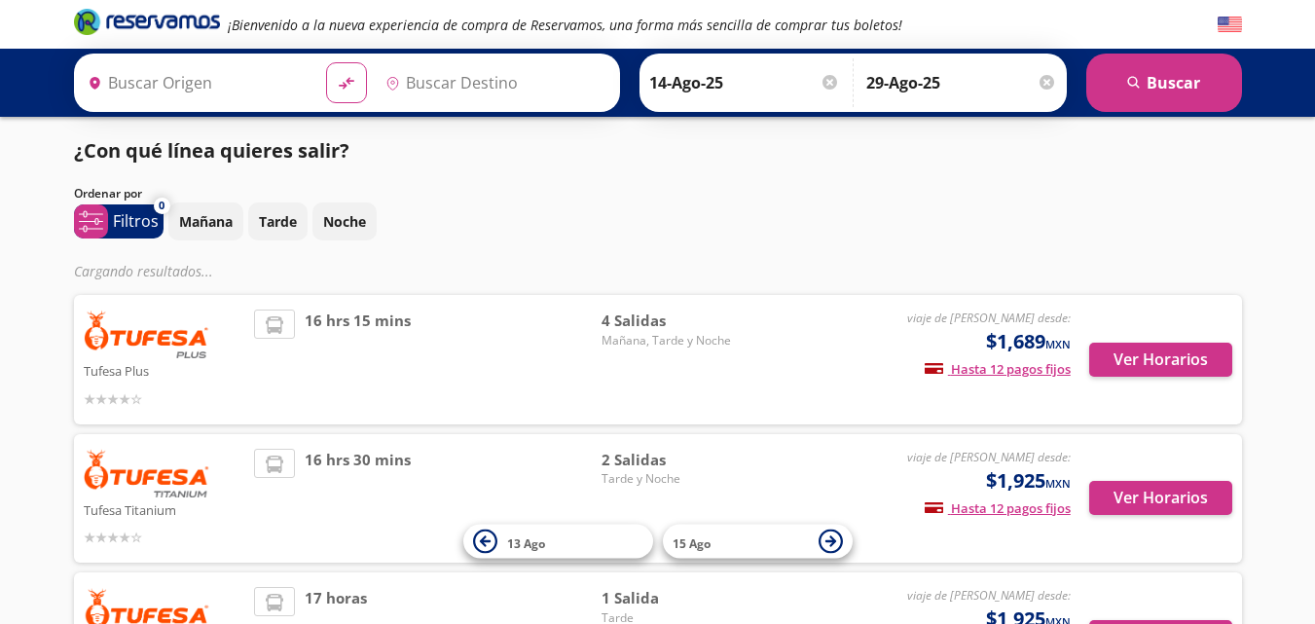
type input "[GEOGRAPHIC_DATA][PERSON_NAME], [GEOGRAPHIC_DATA]"
type input "Tijuana, [GEOGRAPHIC_DATA][US_STATE]"
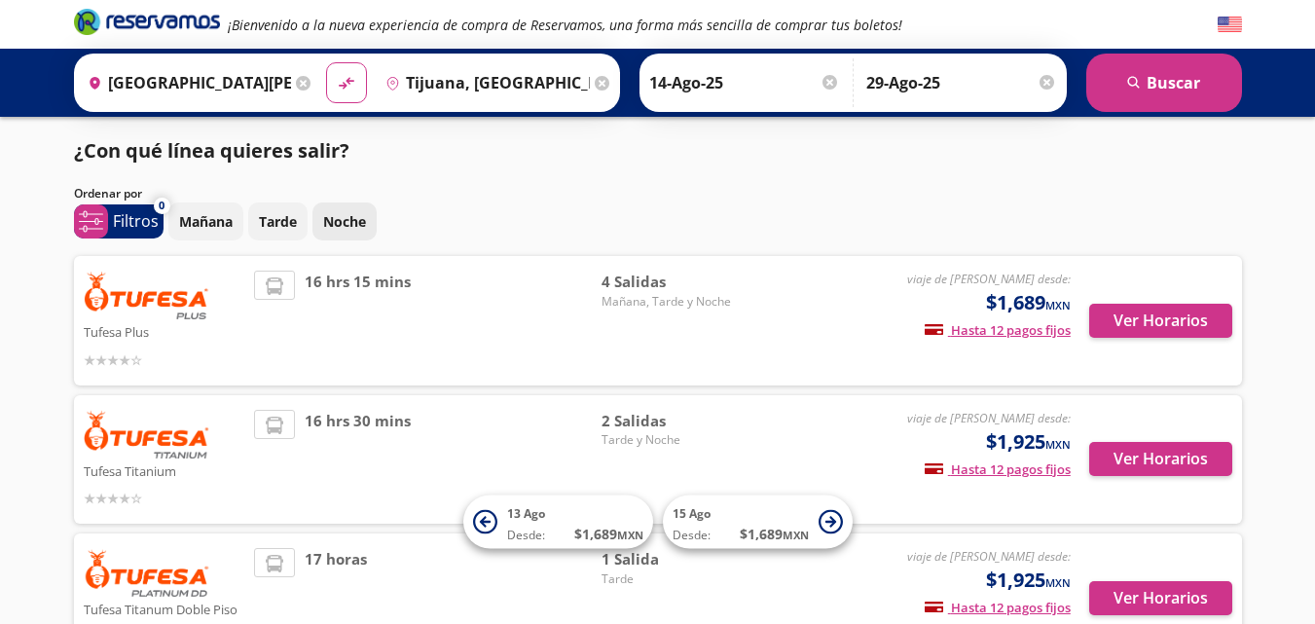
click at [369, 210] on button "Noche" at bounding box center [344, 221] width 64 height 38
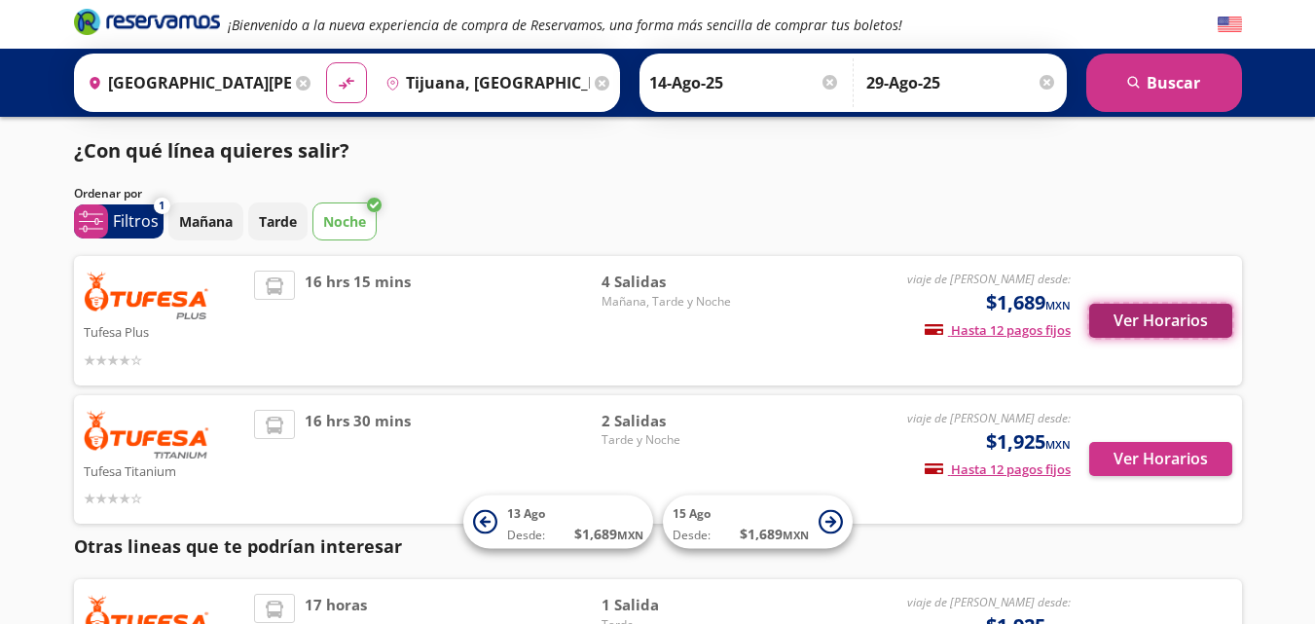
click at [1142, 330] on button "Ver Horarios" at bounding box center [1160, 321] width 143 height 34
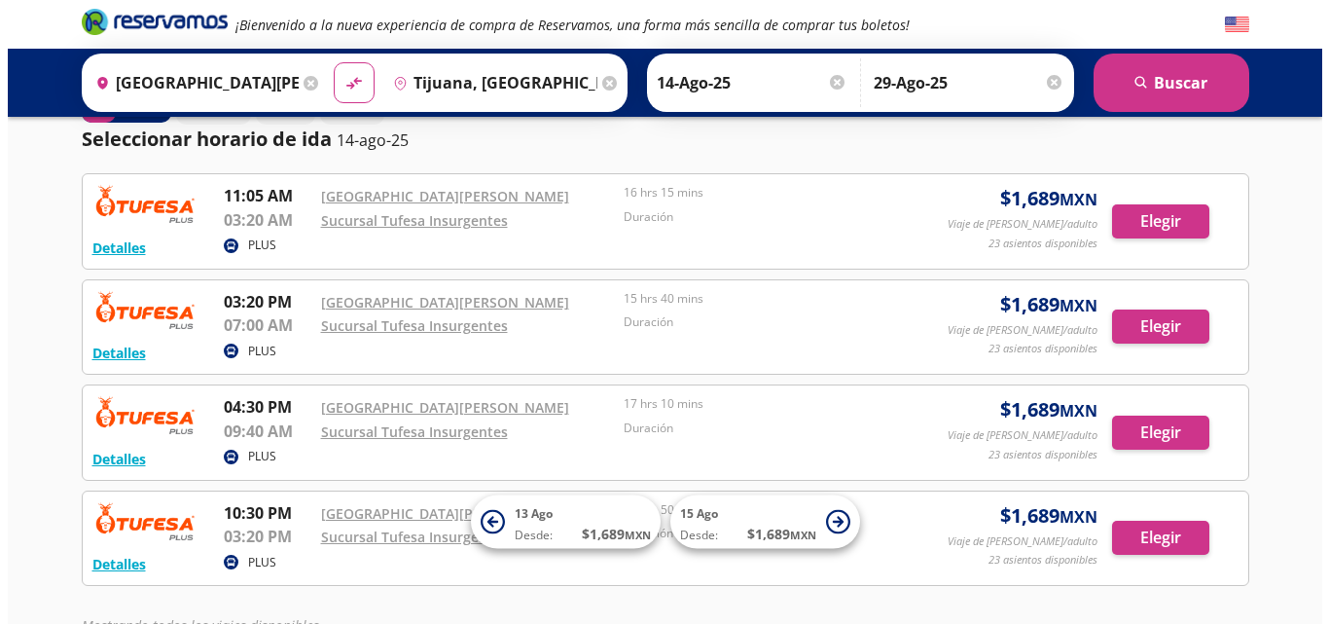
scroll to position [59, 0]
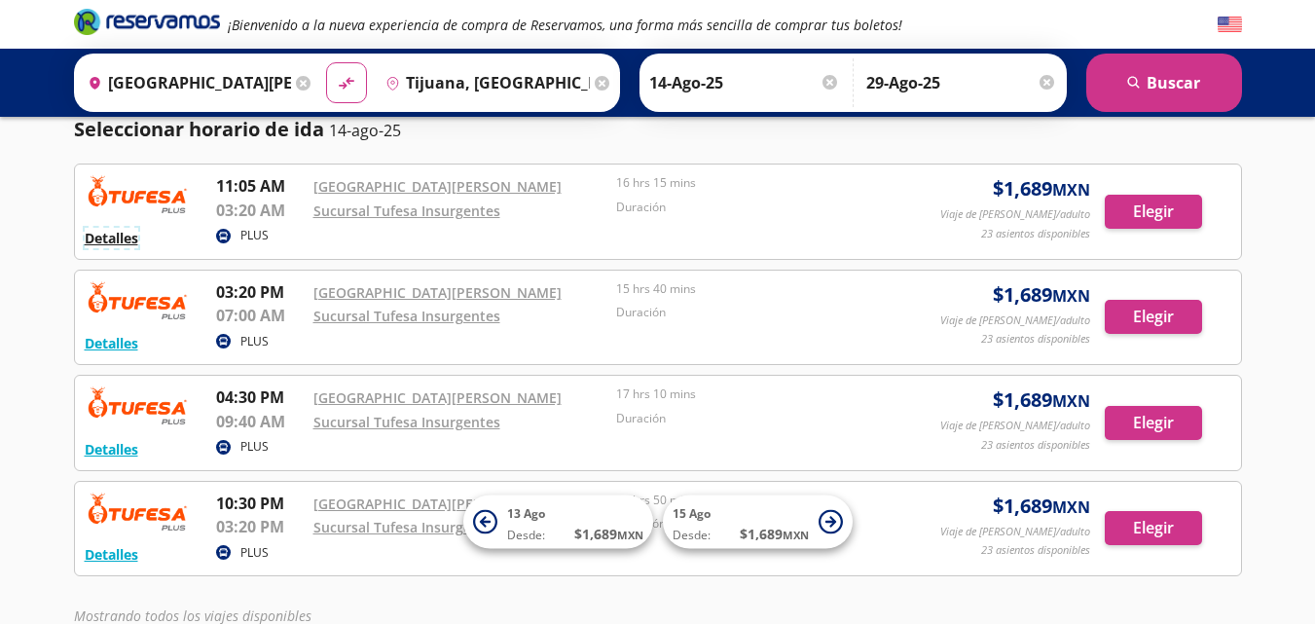
click at [108, 234] on button "Detalles" at bounding box center [112, 238] width 54 height 20
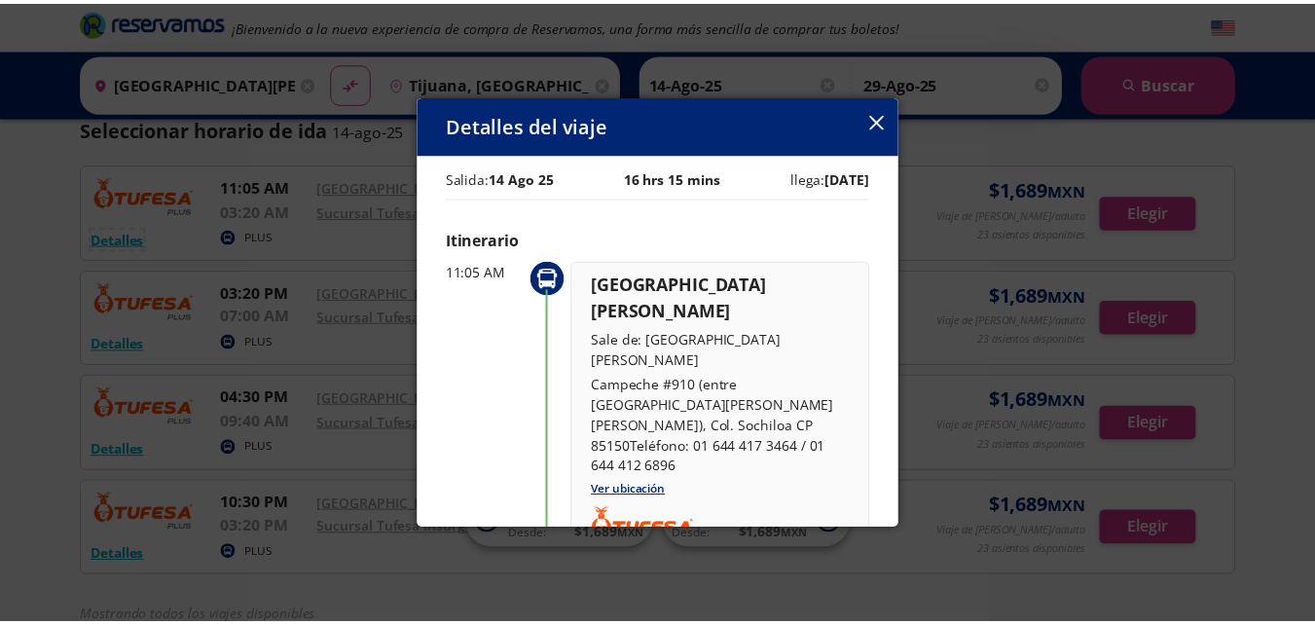
scroll to position [0, 0]
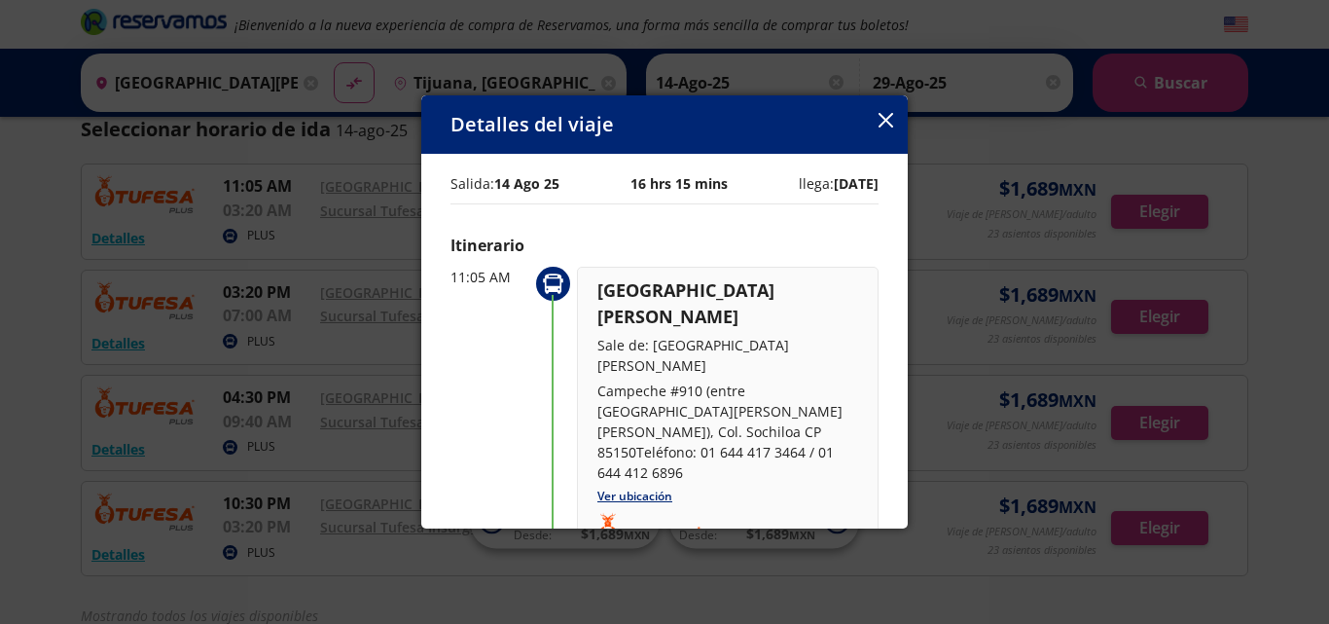
click at [889, 114] on icon "button" at bounding box center [886, 120] width 15 height 15
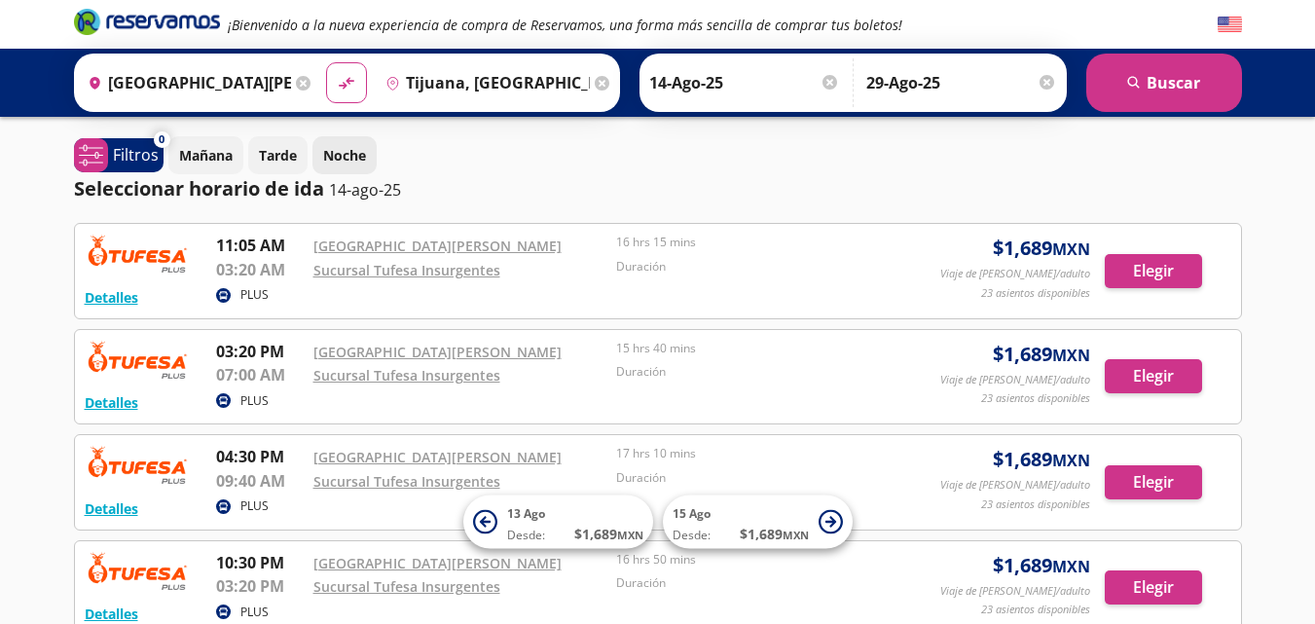
click at [339, 157] on p "Noche" at bounding box center [344, 155] width 43 height 20
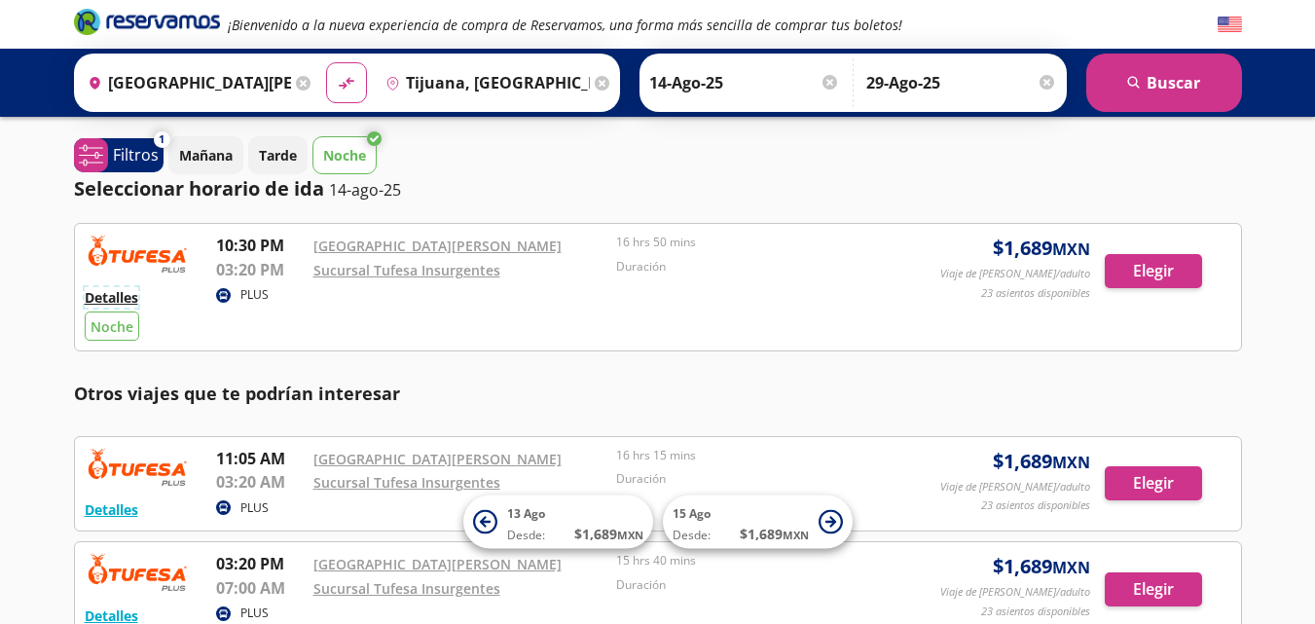
click at [120, 297] on button "Detalles" at bounding box center [112, 297] width 54 height 20
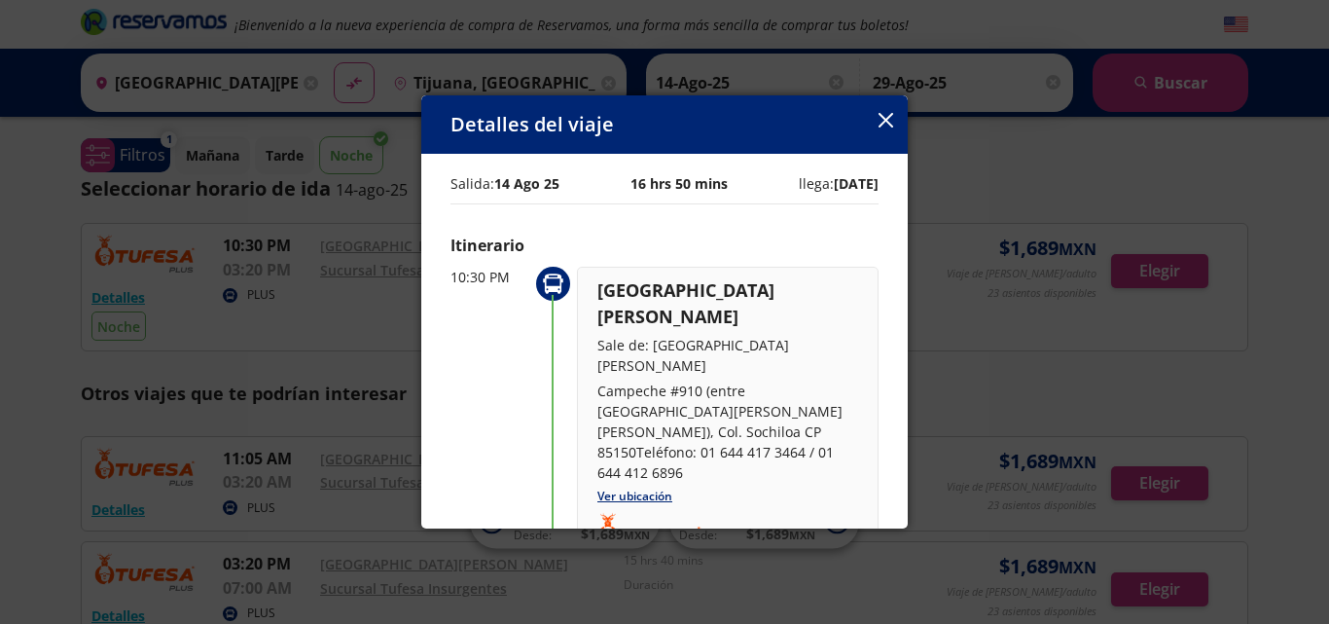
click at [885, 121] on icon "button" at bounding box center [886, 120] width 15 height 15
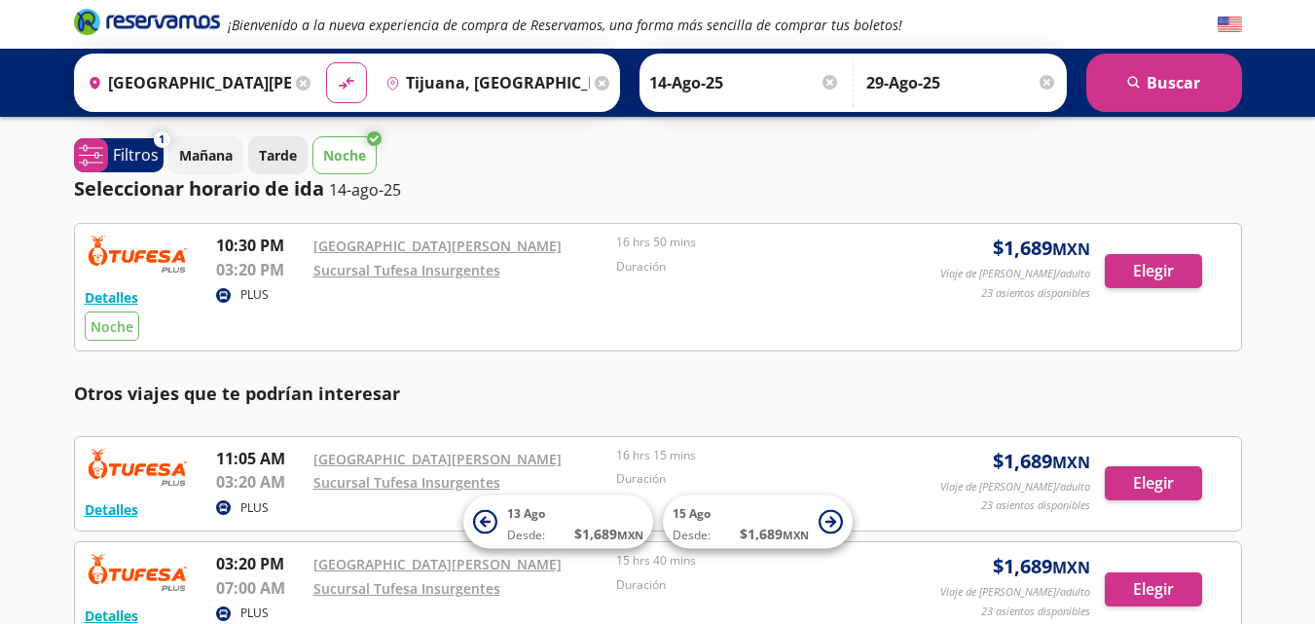
click at [282, 146] on p "Tarde" at bounding box center [278, 155] width 38 height 20
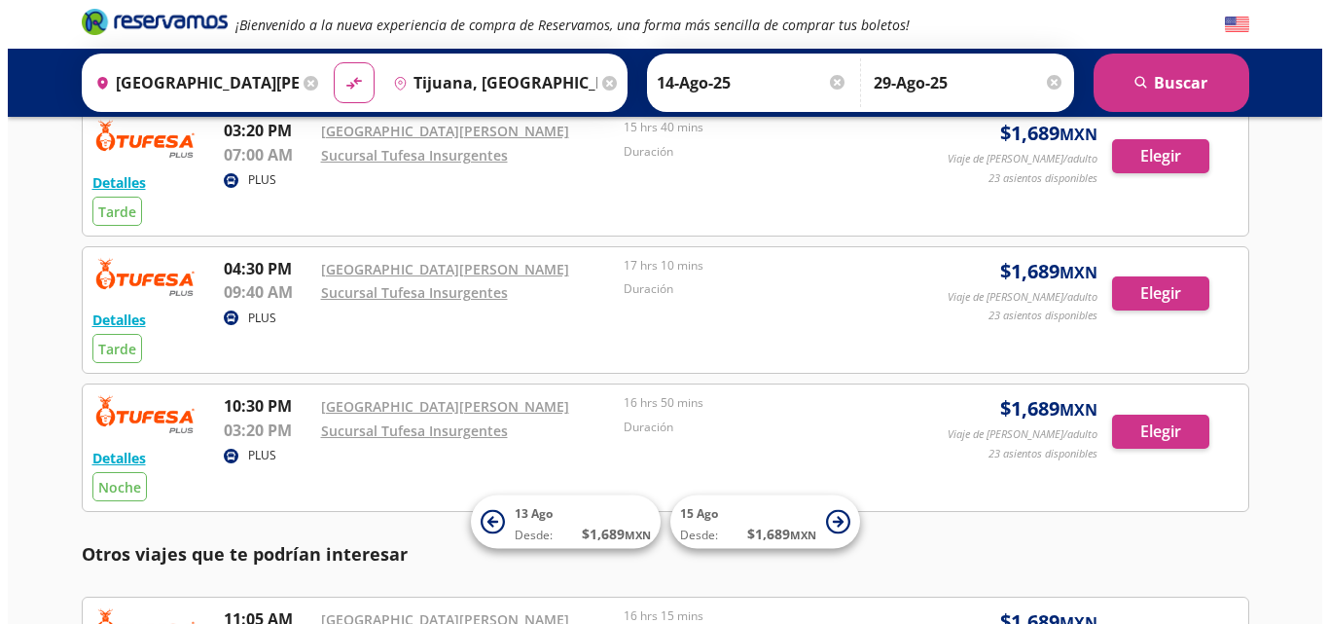
scroll to position [118, 0]
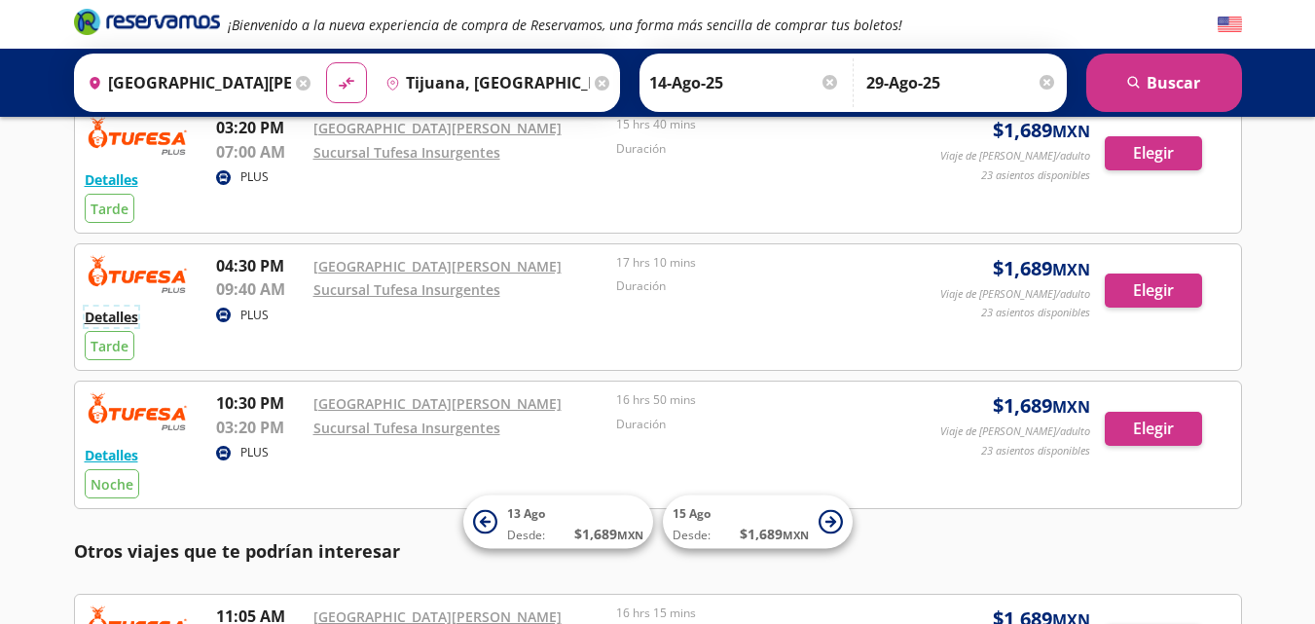
click at [117, 311] on button "Detalles" at bounding box center [112, 316] width 54 height 20
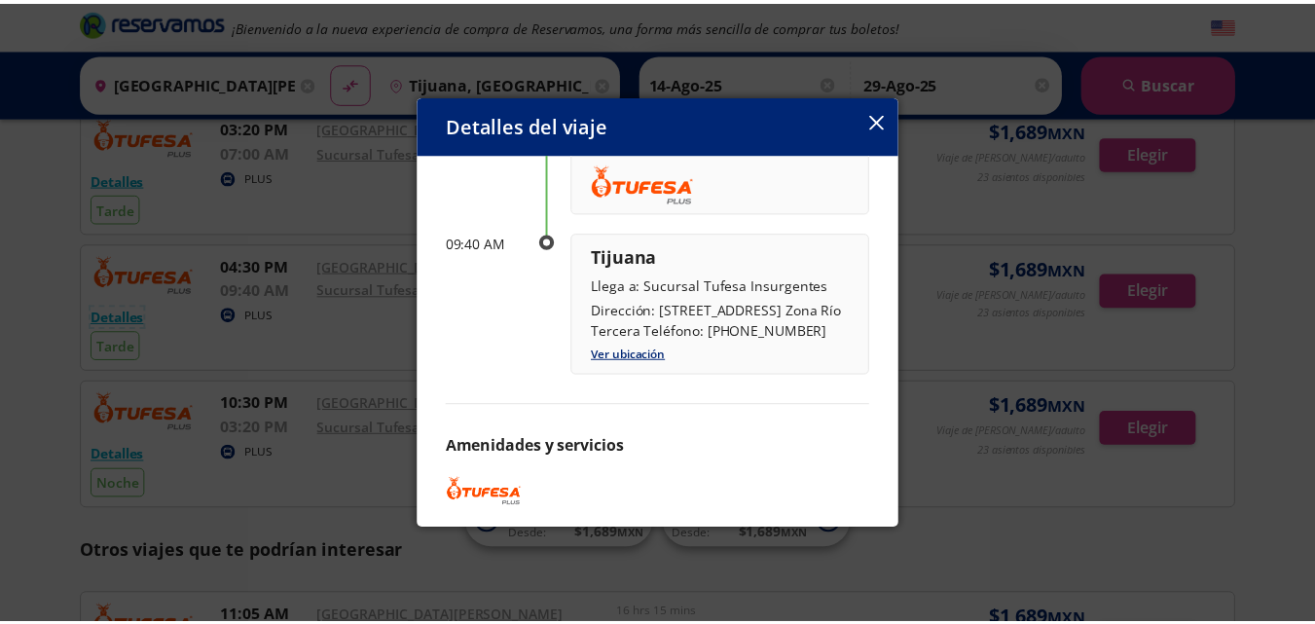
scroll to position [0, 0]
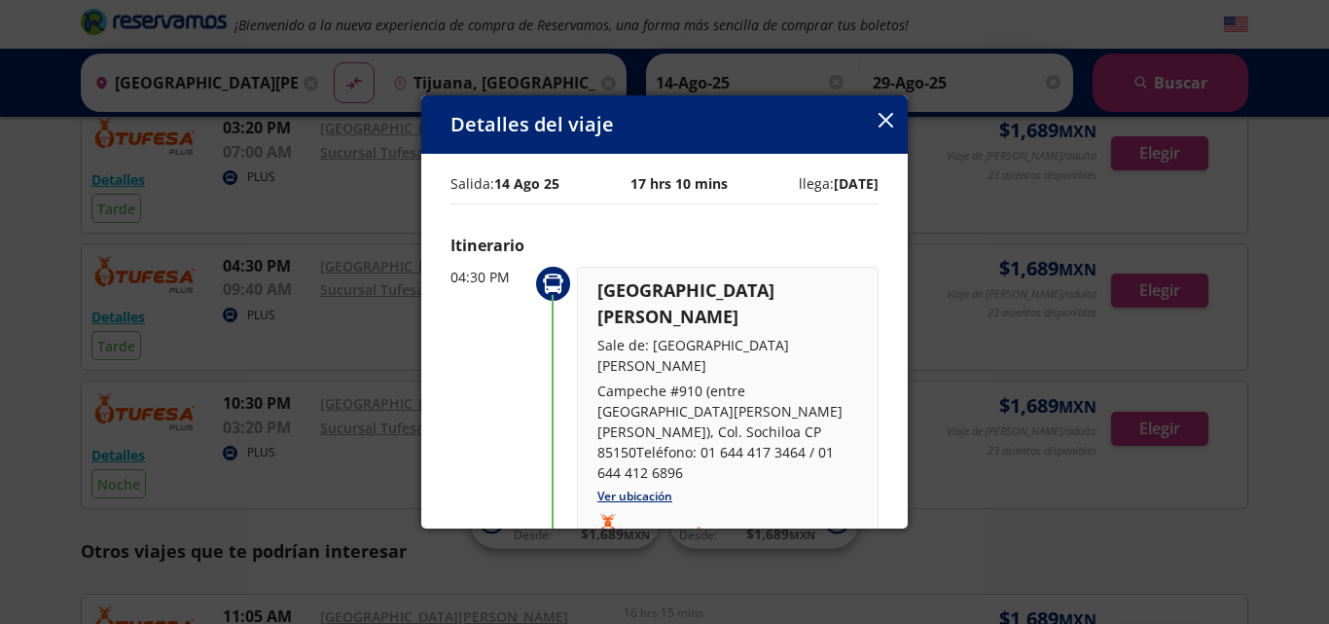
click at [879, 110] on button "button" at bounding box center [886, 121] width 15 height 23
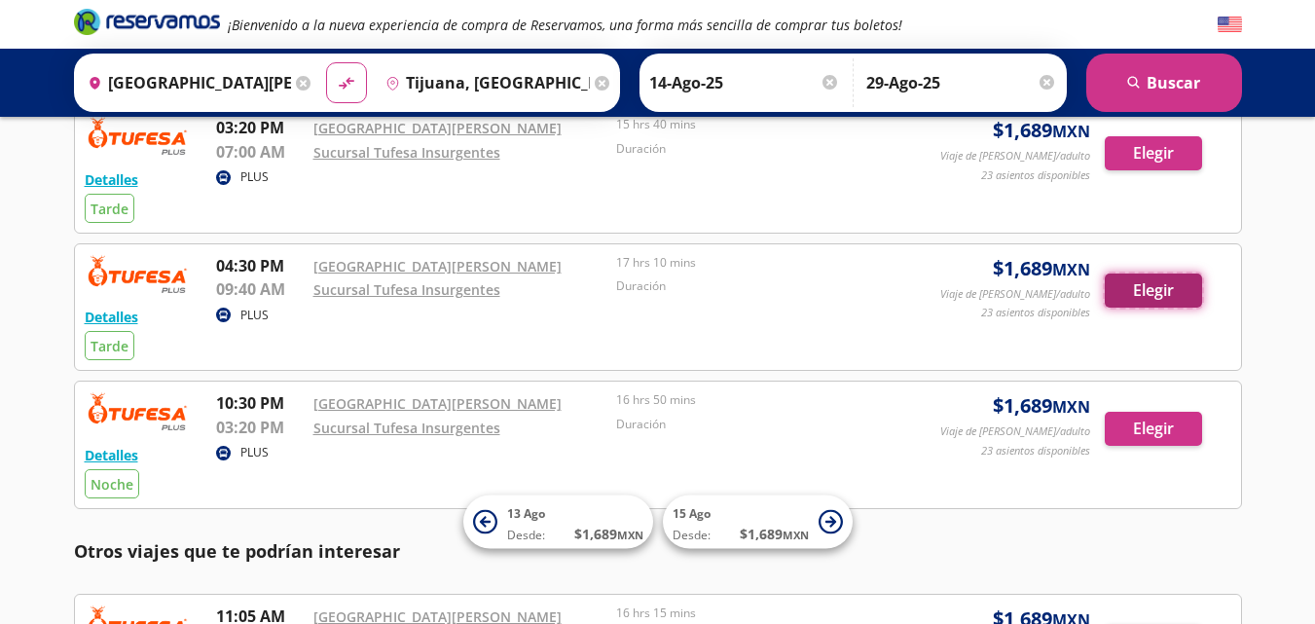
click at [1163, 279] on button "Elegir" at bounding box center [1152, 290] width 97 height 34
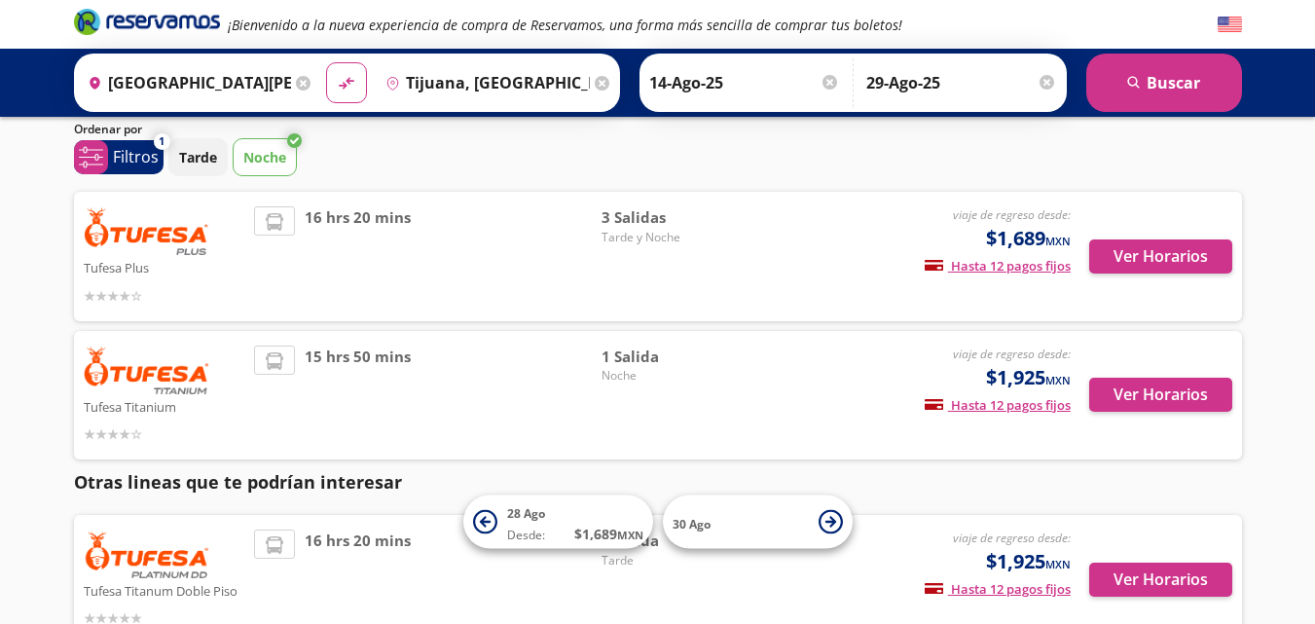
scroll to position [68, 0]
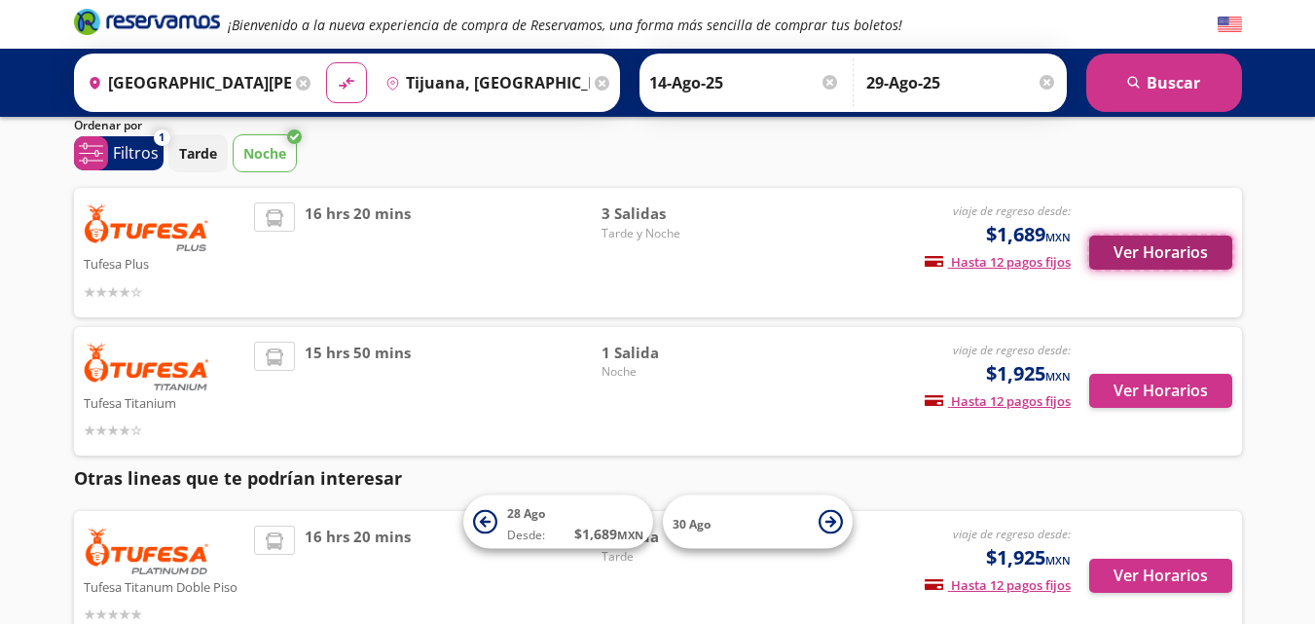
click at [1099, 244] on button "Ver Horarios" at bounding box center [1160, 252] width 143 height 34
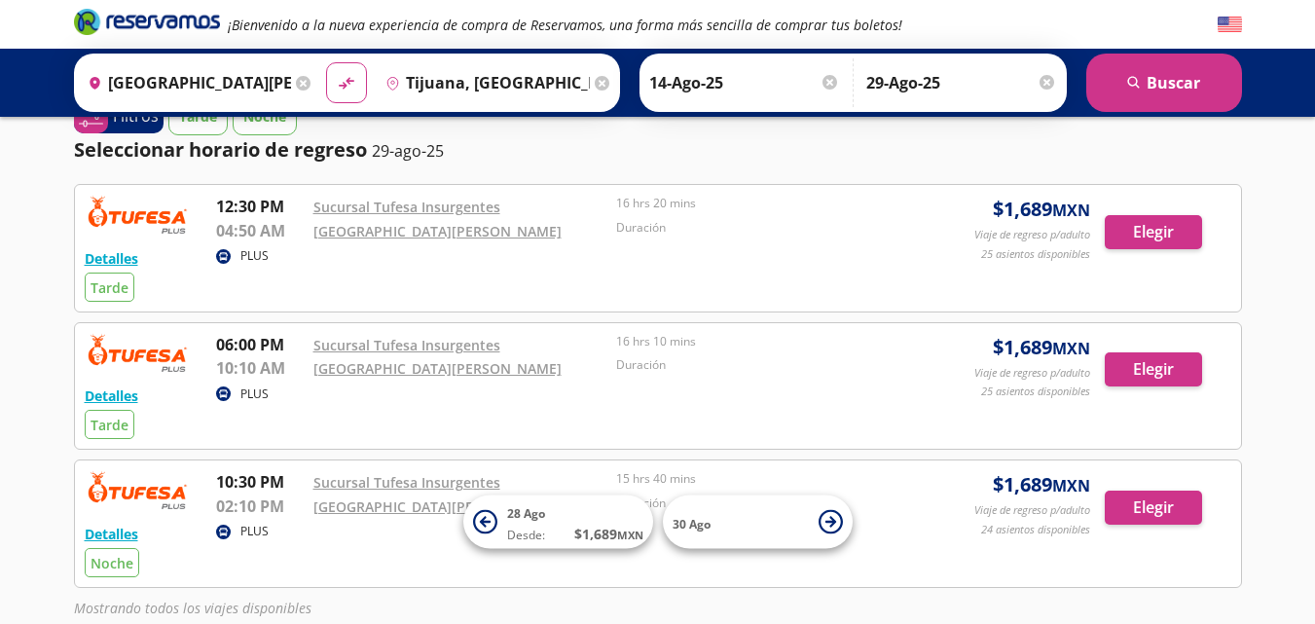
scroll to position [160, 0]
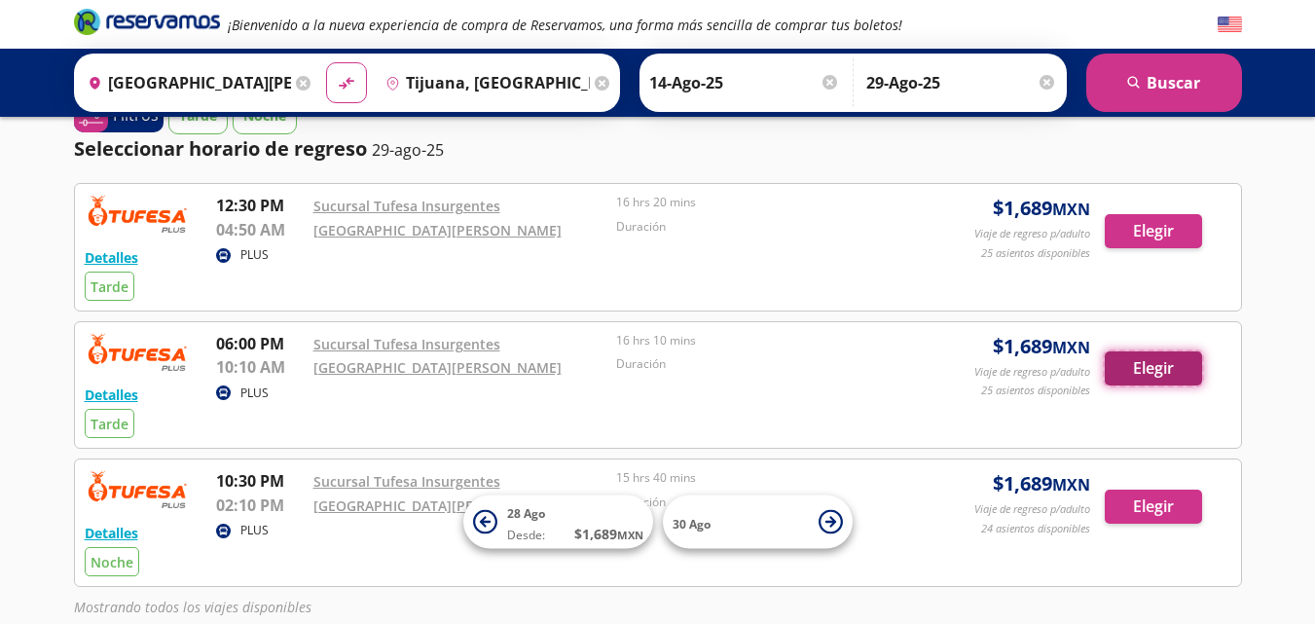
click at [1144, 369] on button "Elegir" at bounding box center [1152, 368] width 97 height 34
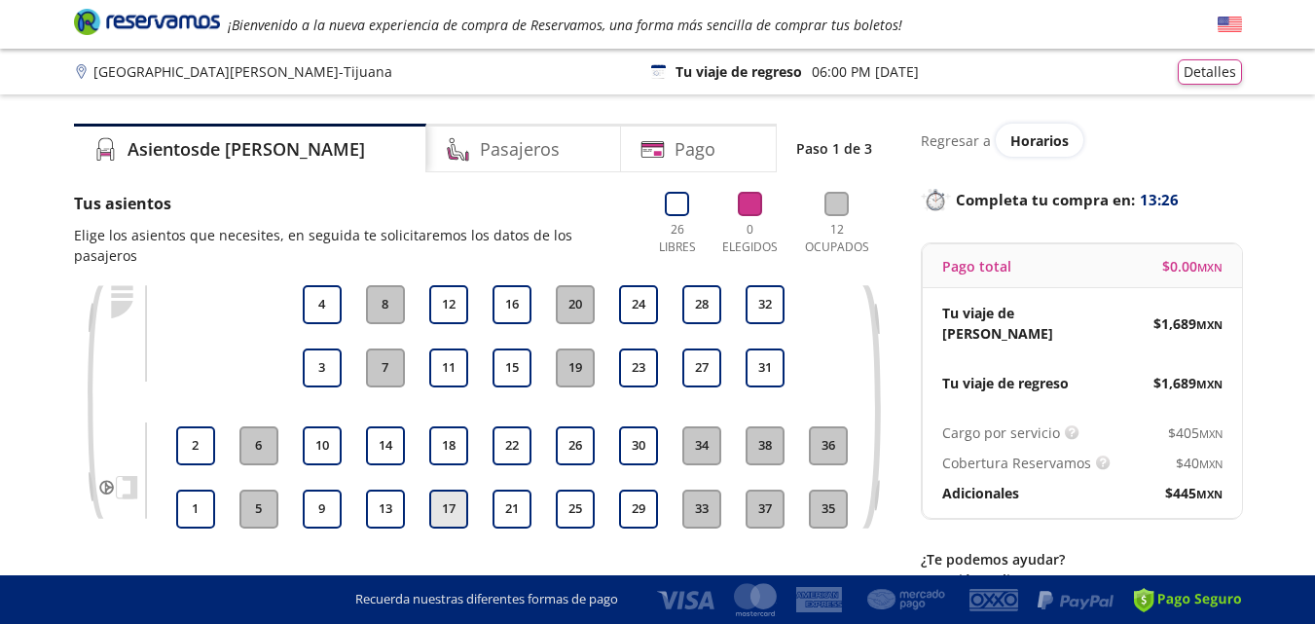
click at [449, 489] on button "17" at bounding box center [448, 508] width 39 height 39
click at [451, 426] on button "18" at bounding box center [448, 445] width 39 height 39
click at [455, 351] on button "11" at bounding box center [448, 367] width 39 height 39
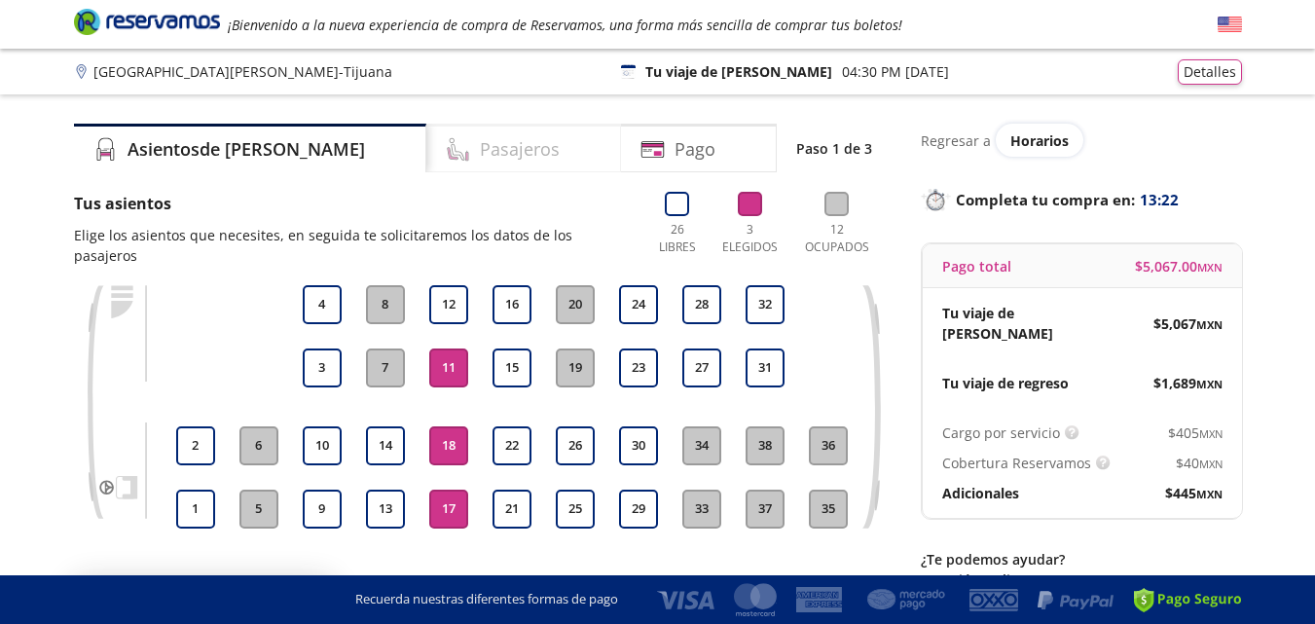
click at [480, 138] on h4 "Pasajeros" at bounding box center [520, 149] width 80 height 26
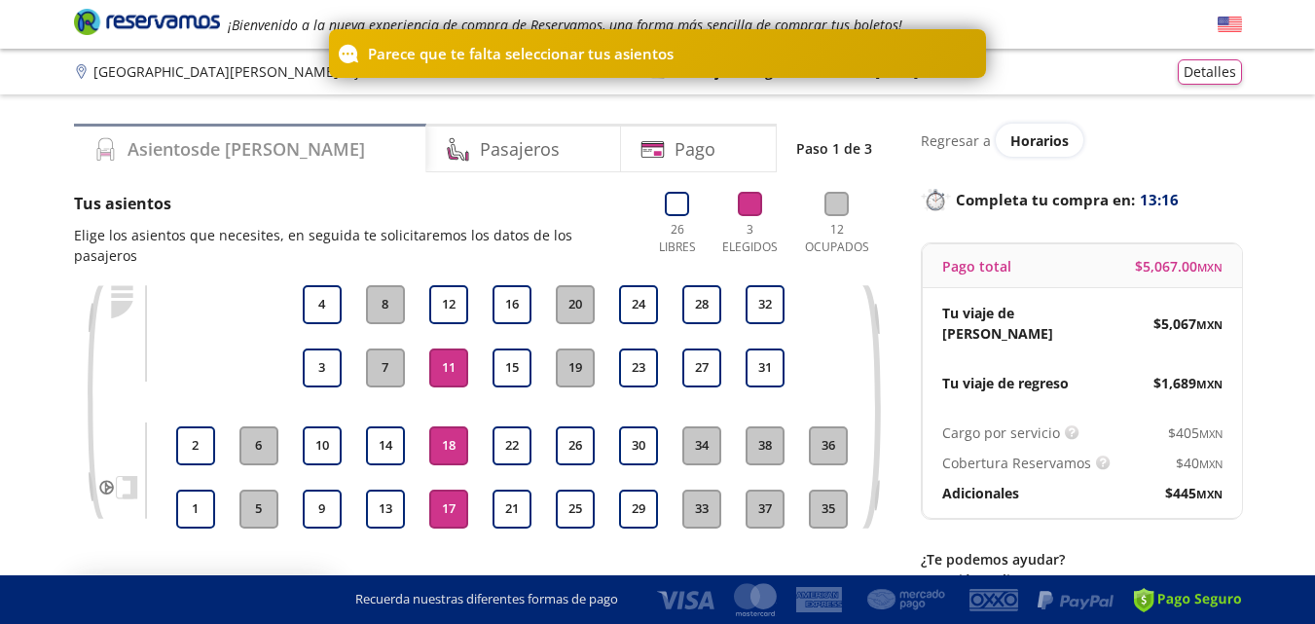
click at [267, 140] on div "Asientos de [PERSON_NAME]" at bounding box center [250, 148] width 352 height 49
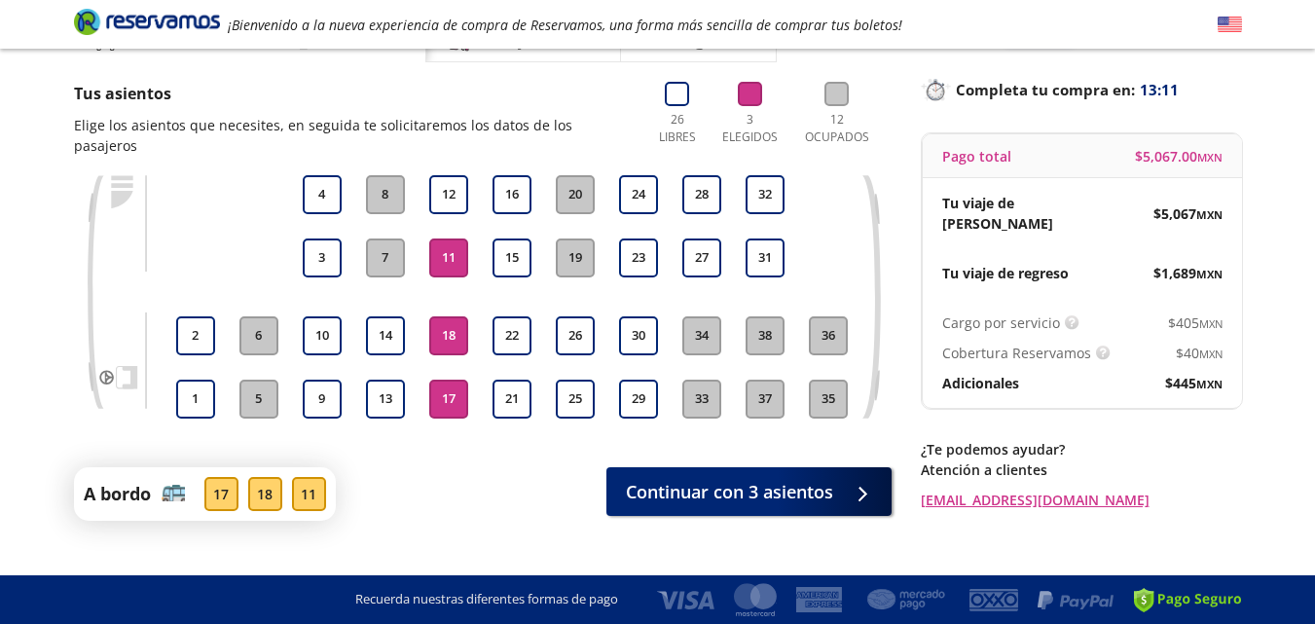
scroll to position [123, 0]
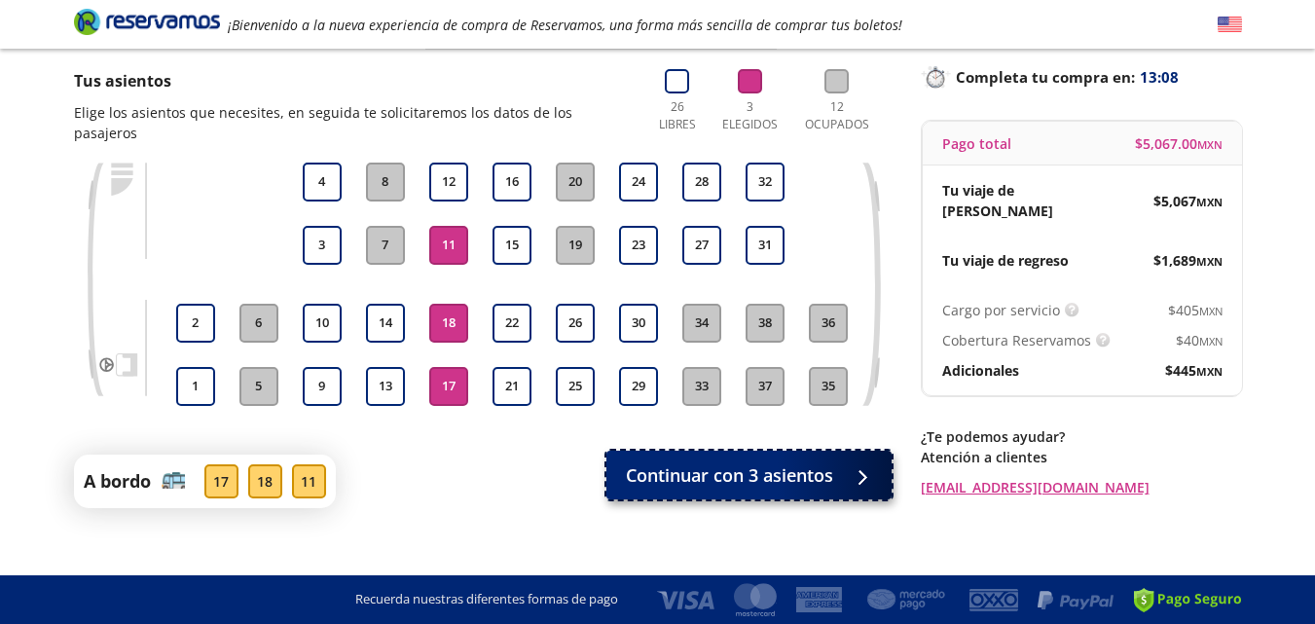
click at [744, 462] on span "Continuar con 3 asientos" at bounding box center [729, 475] width 207 height 26
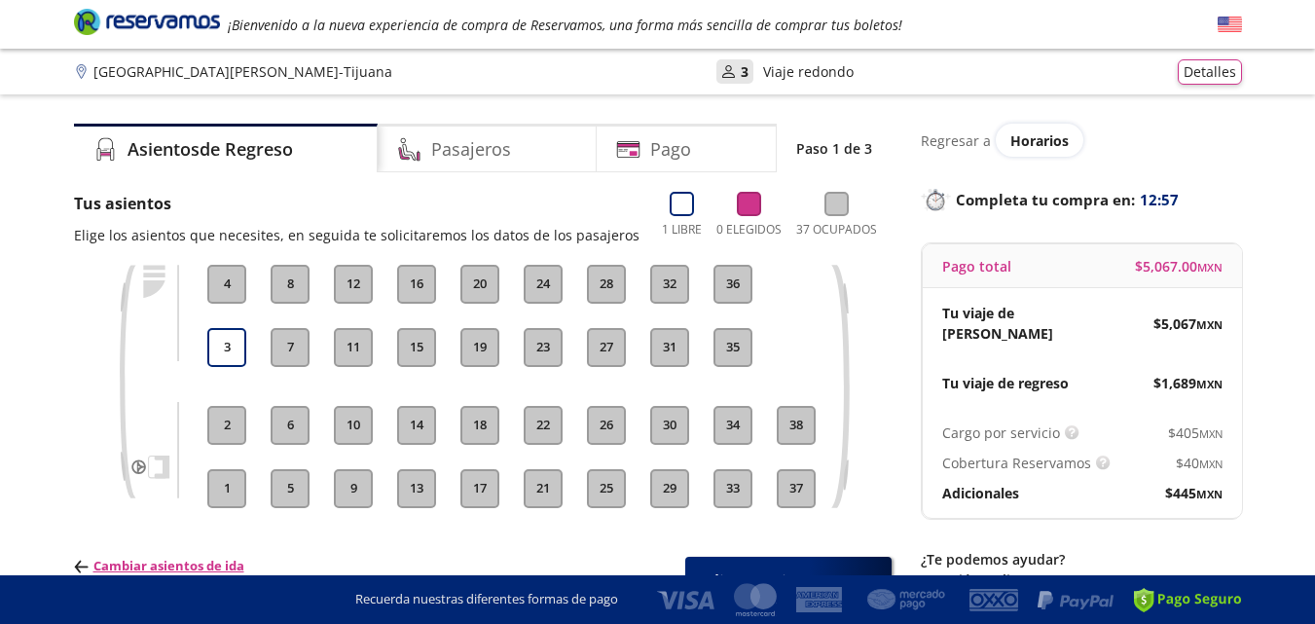
click at [548, 483] on button "21" at bounding box center [542, 488] width 39 height 39
click at [538, 364] on button "23" at bounding box center [542, 347] width 39 height 39
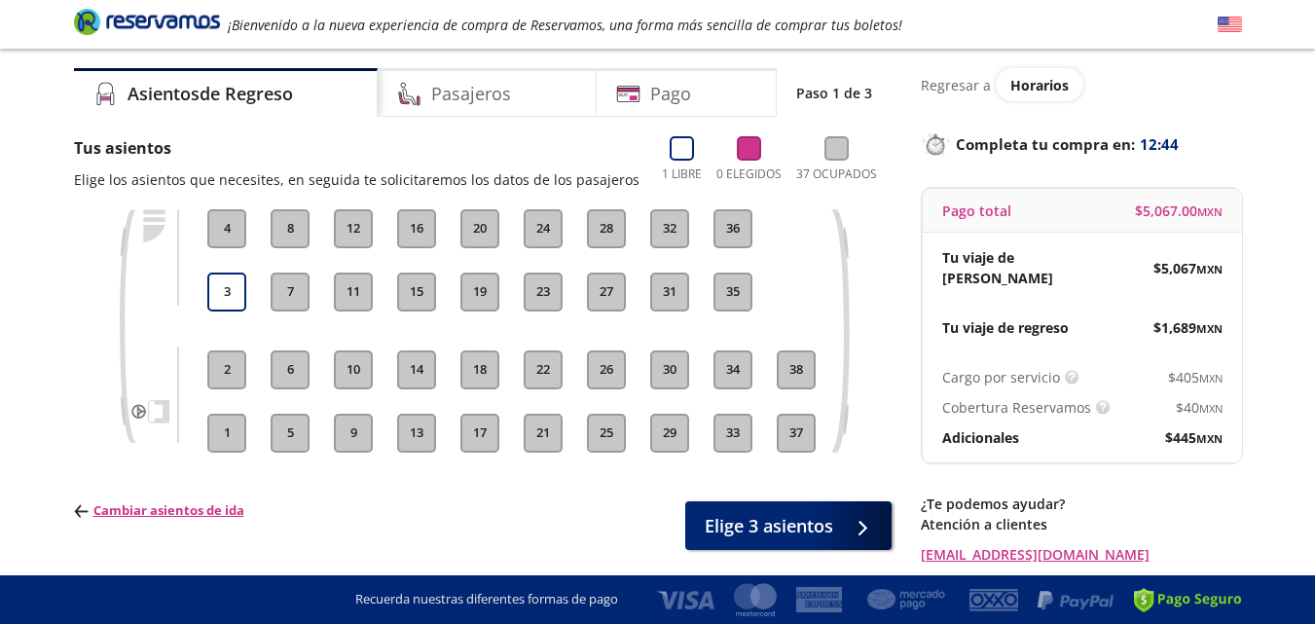
scroll to position [80, 0]
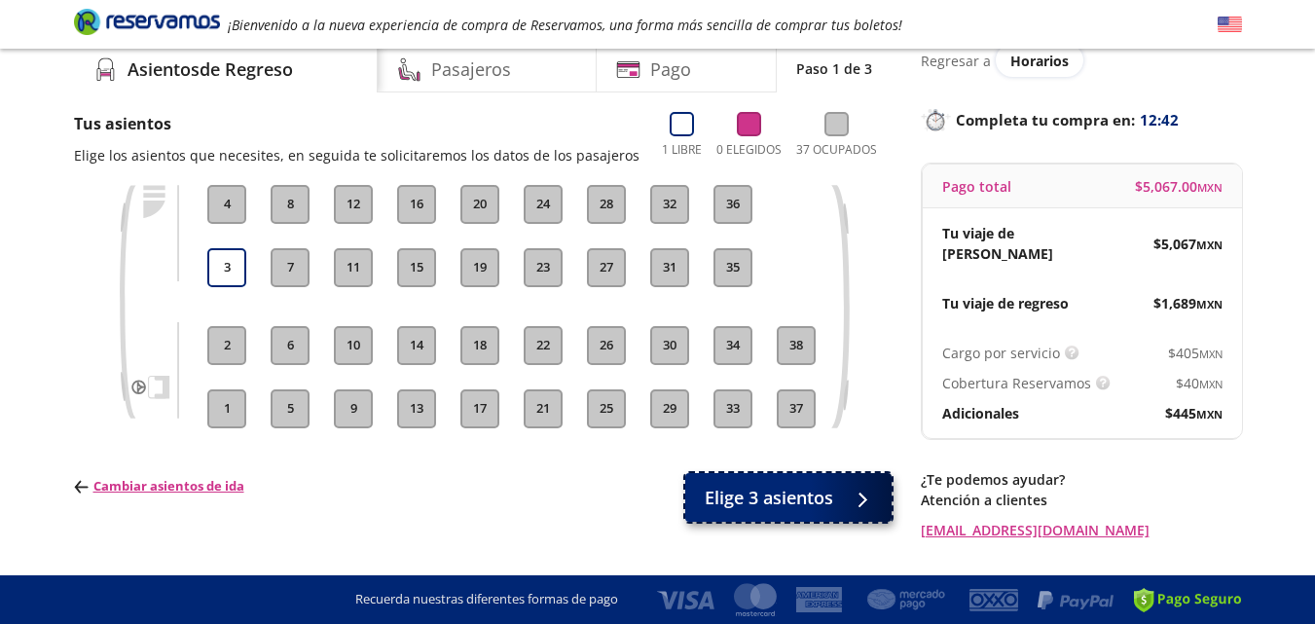
click at [762, 492] on span "Elige 3 asientos" at bounding box center [768, 498] width 128 height 26
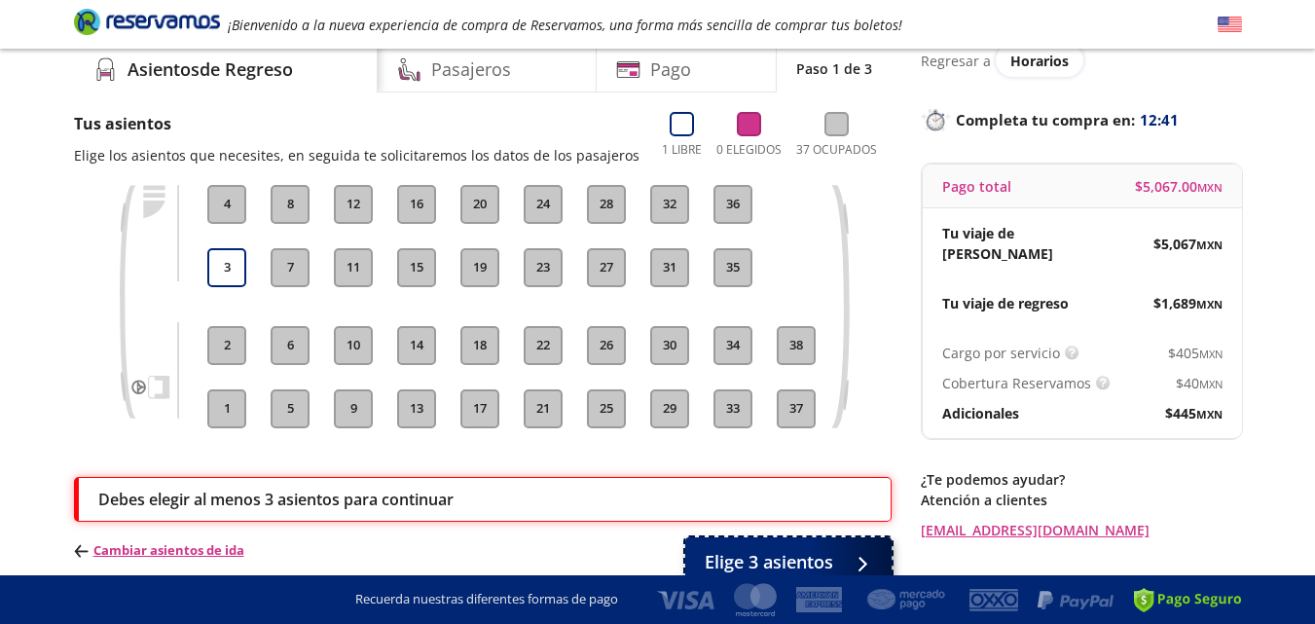
scroll to position [182, 0]
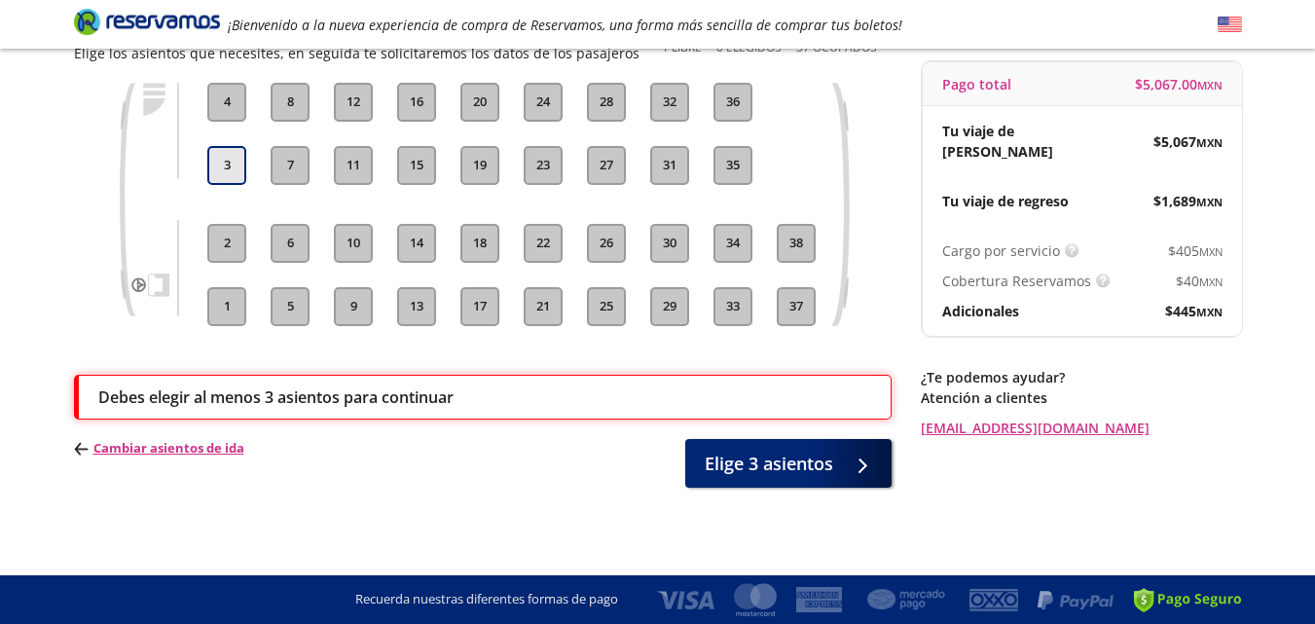
click at [227, 169] on button "3" at bounding box center [226, 165] width 39 height 39
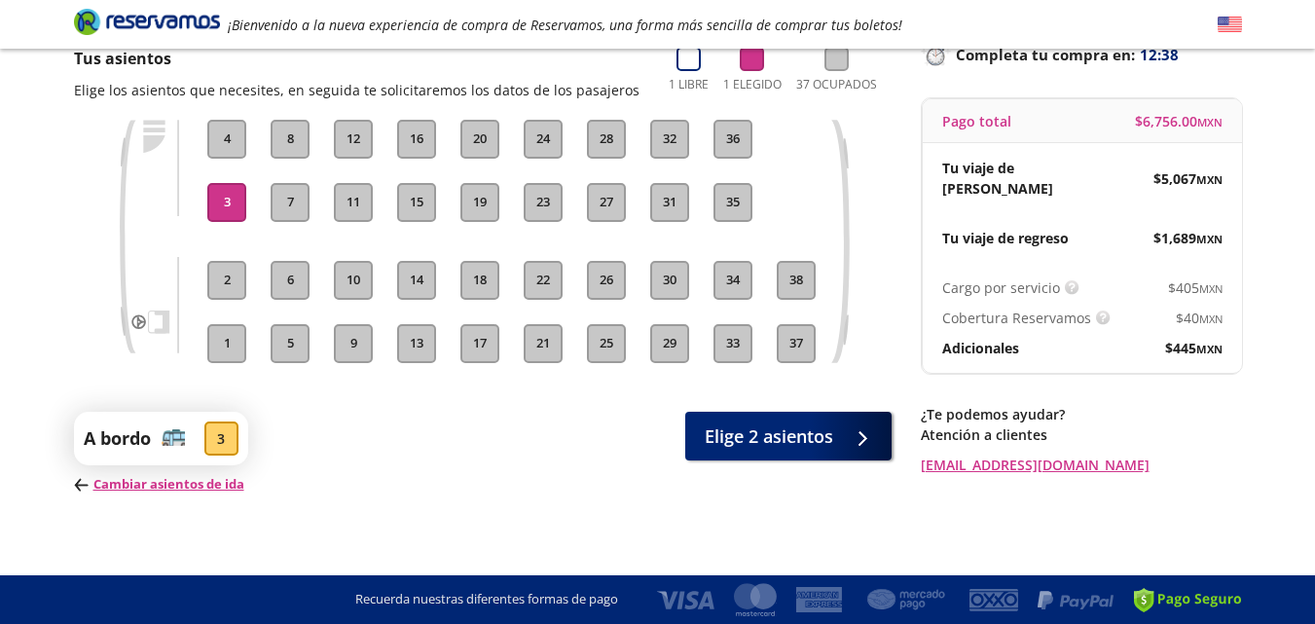
scroll to position [152, 0]
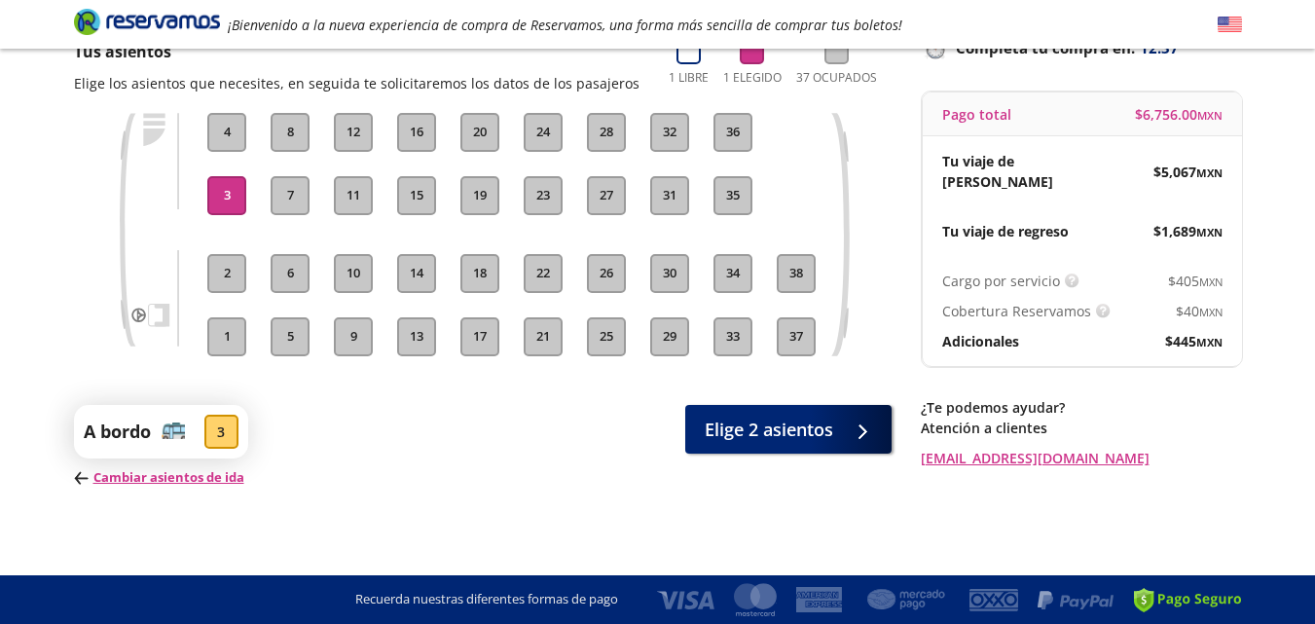
click at [237, 276] on button "2" at bounding box center [226, 273] width 39 height 39
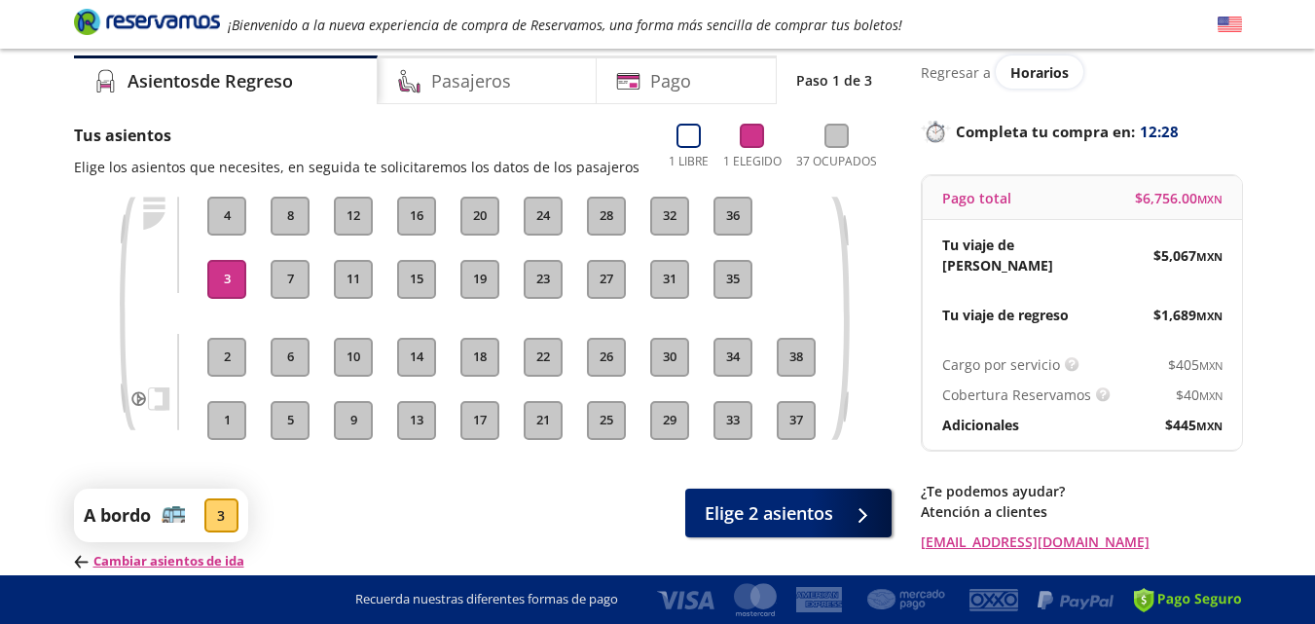
scroll to position [85, 0]
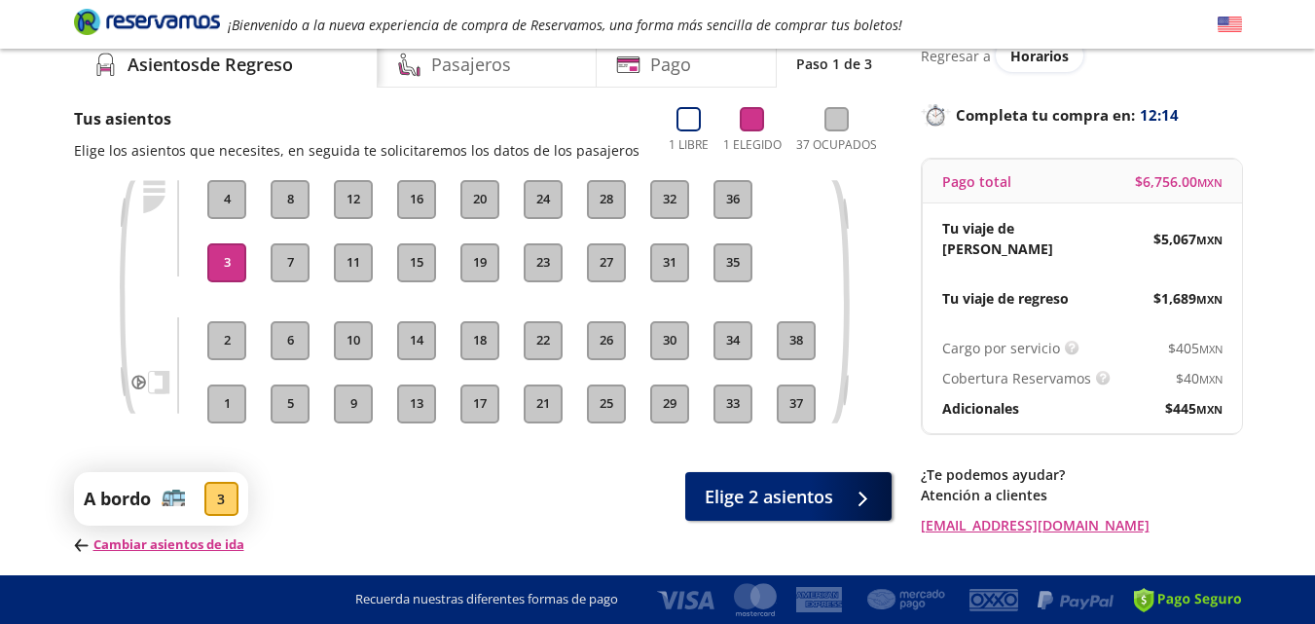
click at [228, 342] on button "2" at bounding box center [226, 340] width 39 height 39
click at [241, 430] on div "1 2 3 4 5 6 7 8 9 10 11 12 13 14 15 16 17 18 19 20 21 22 23 24 25 26 27 28 29 3…" at bounding box center [482, 316] width 817 height 272
click at [291, 77] on h4 "Asientos de Regreso" at bounding box center [209, 65] width 165 height 26
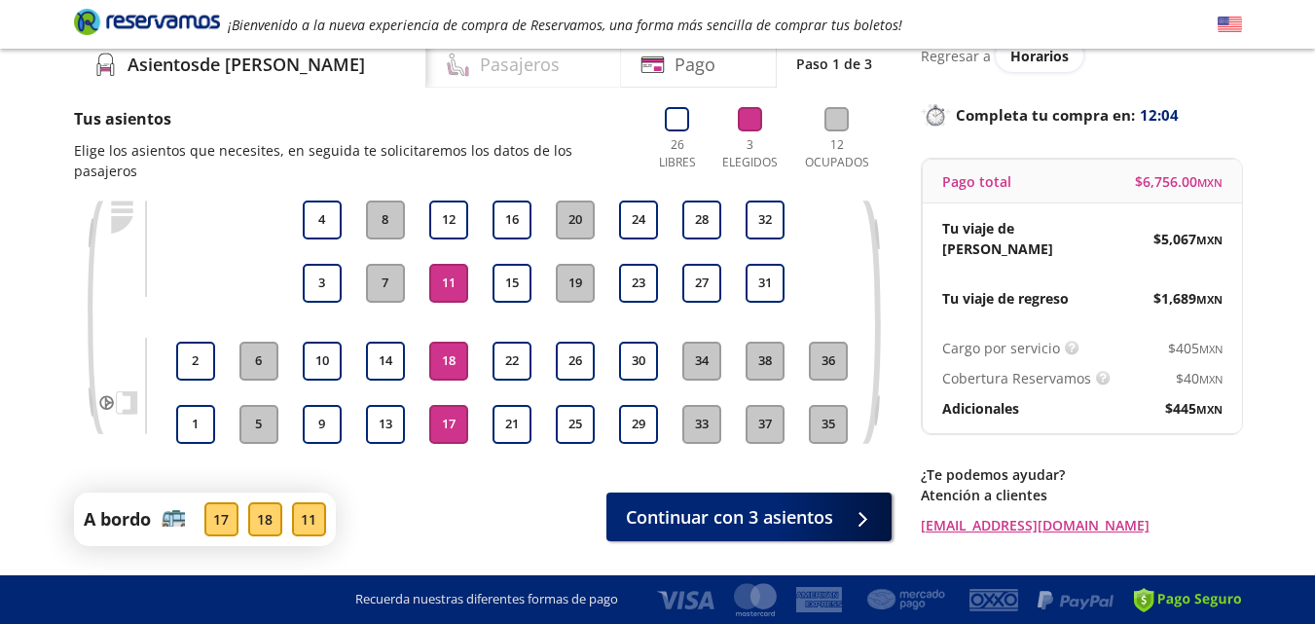
click at [480, 54] on h4 "Pasajeros" at bounding box center [520, 65] width 80 height 26
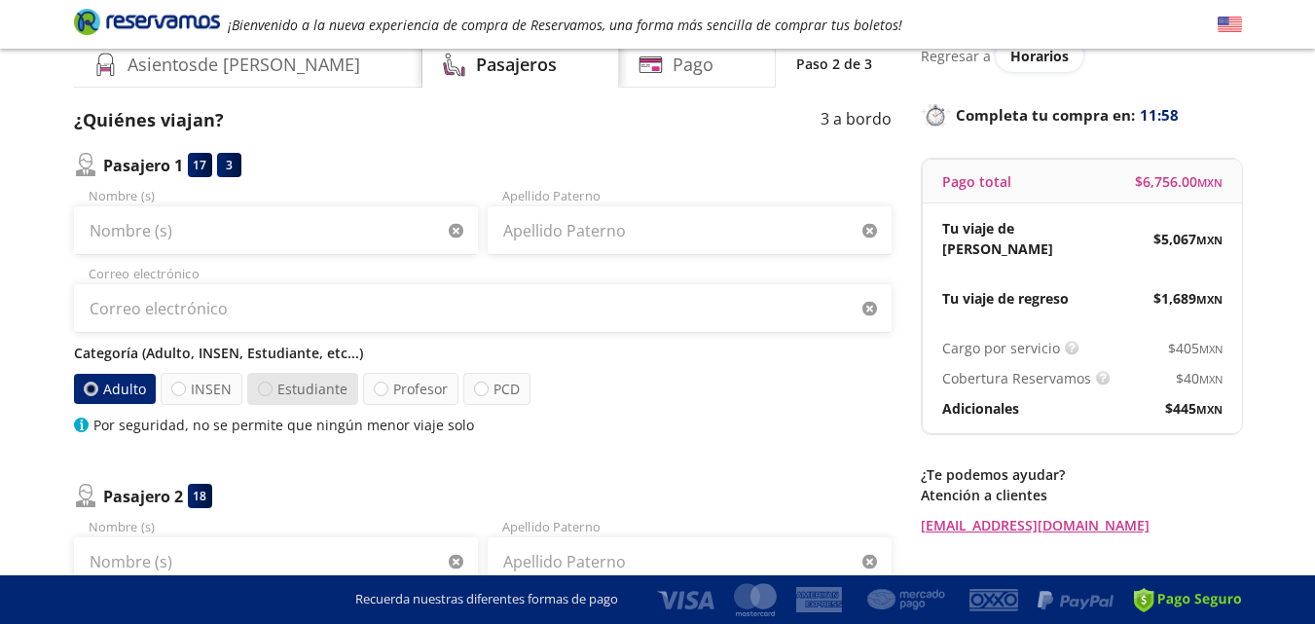
click at [268, 386] on div at bounding box center [265, 388] width 15 height 15
click at [268, 386] on input "Estudiante" at bounding box center [265, 388] width 13 height 13
radio input "true"
radio input "false"
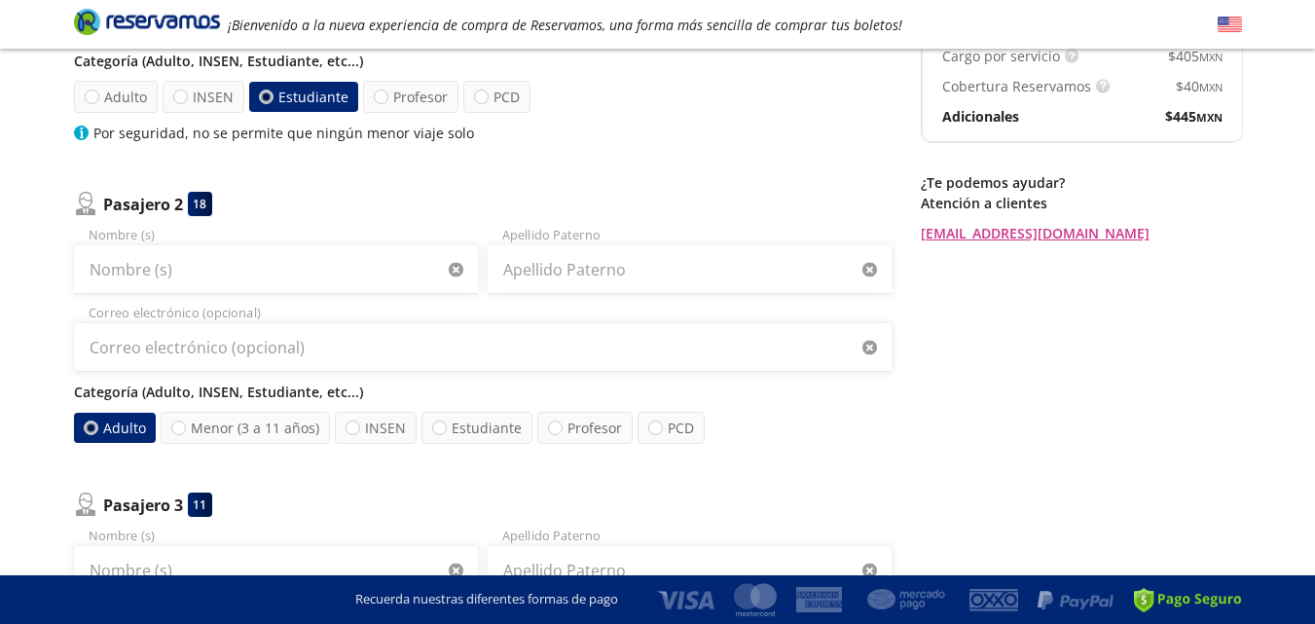
scroll to position [378, 0]
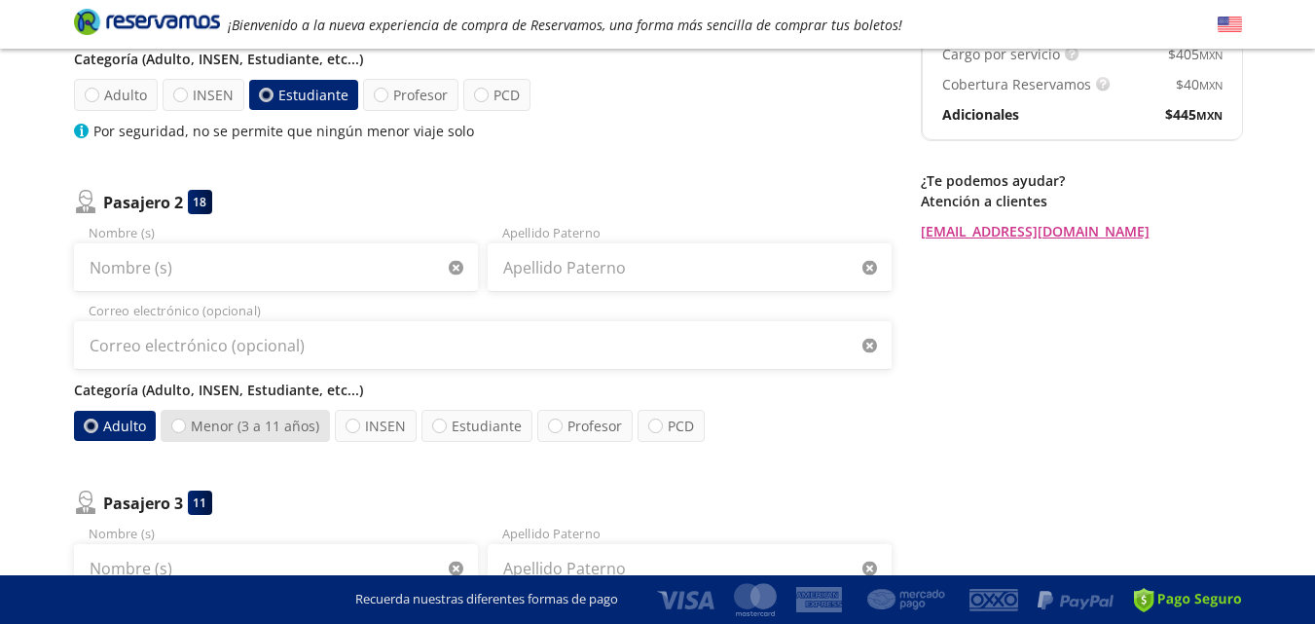
click at [236, 438] on label "Menor (3 a 11 años)" at bounding box center [245, 426] width 169 height 32
click at [185, 432] on input "Menor (3 a 11 años)" at bounding box center [178, 425] width 13 height 13
radio input "true"
radio input "false"
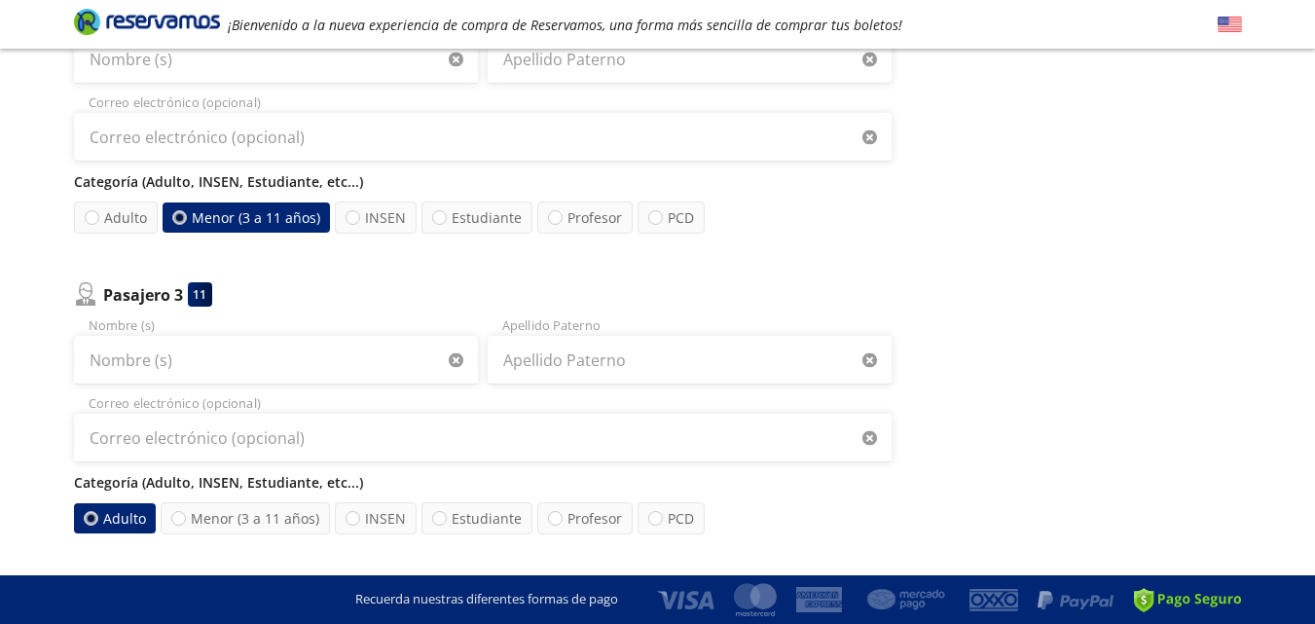
scroll to position [597, 0]
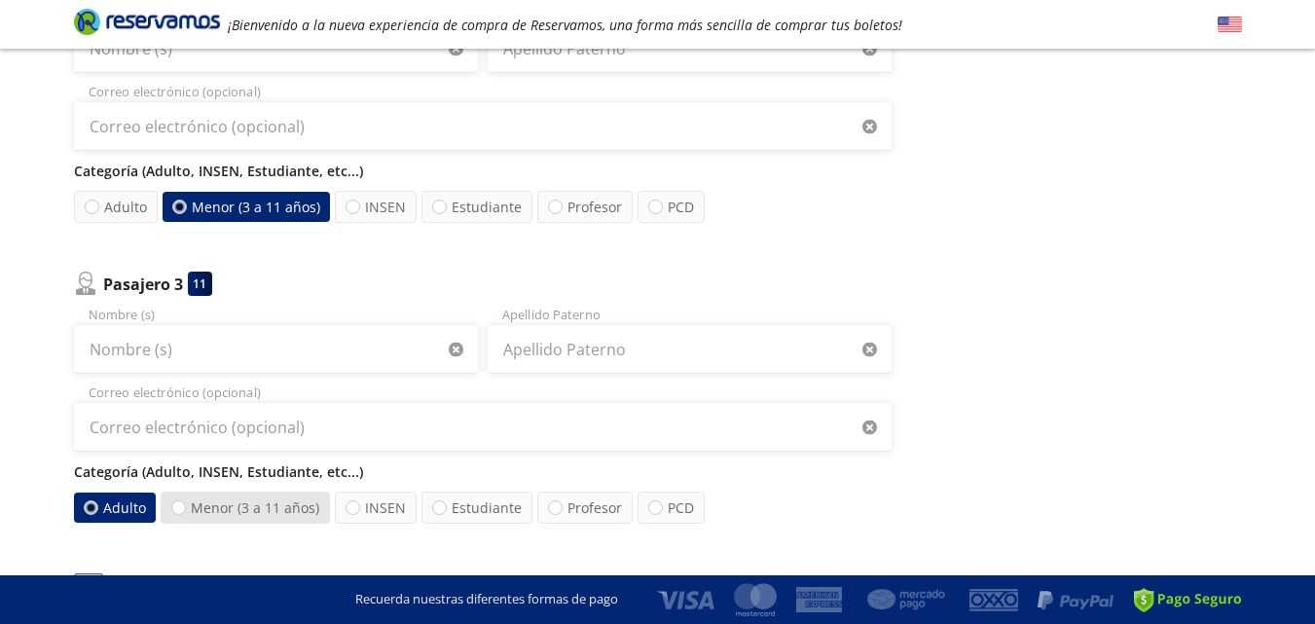
click at [212, 506] on label "Menor (3 a 11 años)" at bounding box center [245, 507] width 169 height 32
click at [185, 506] on input "Menor (3 a 11 años)" at bounding box center [178, 507] width 13 height 13
radio input "true"
radio input "false"
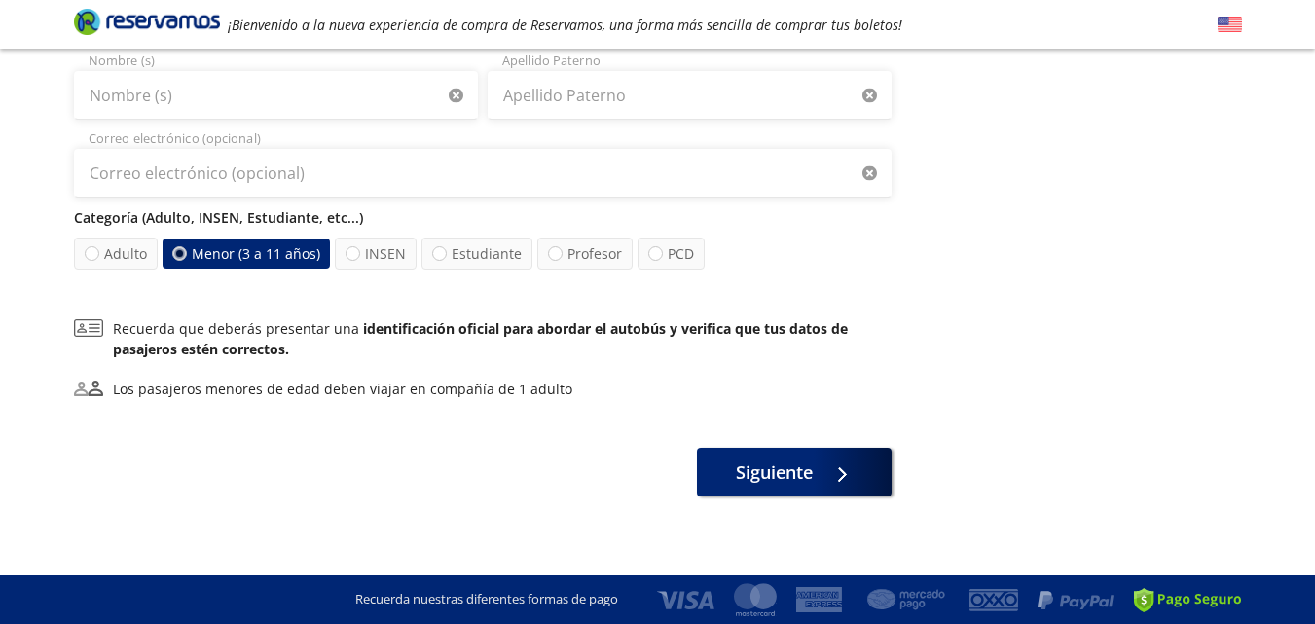
scroll to position [860, 0]
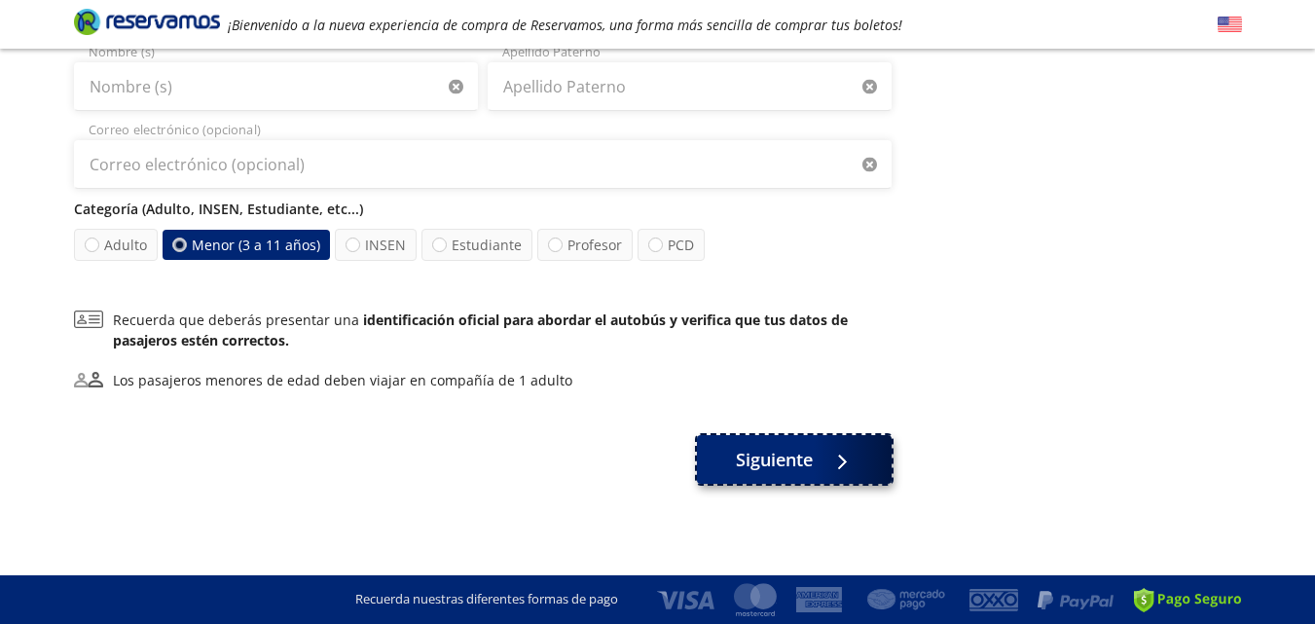
click at [737, 466] on span "Siguiente" at bounding box center [774, 460] width 77 height 26
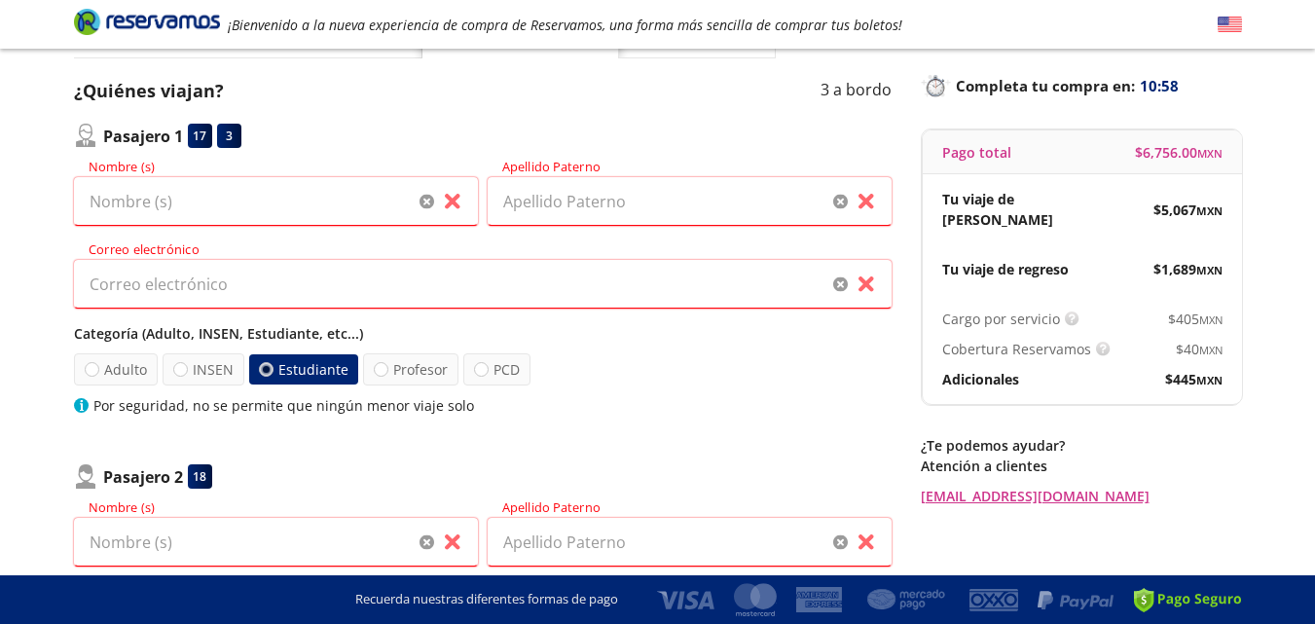
scroll to position [0, 0]
